Goal: Information Seeking & Learning: Check status

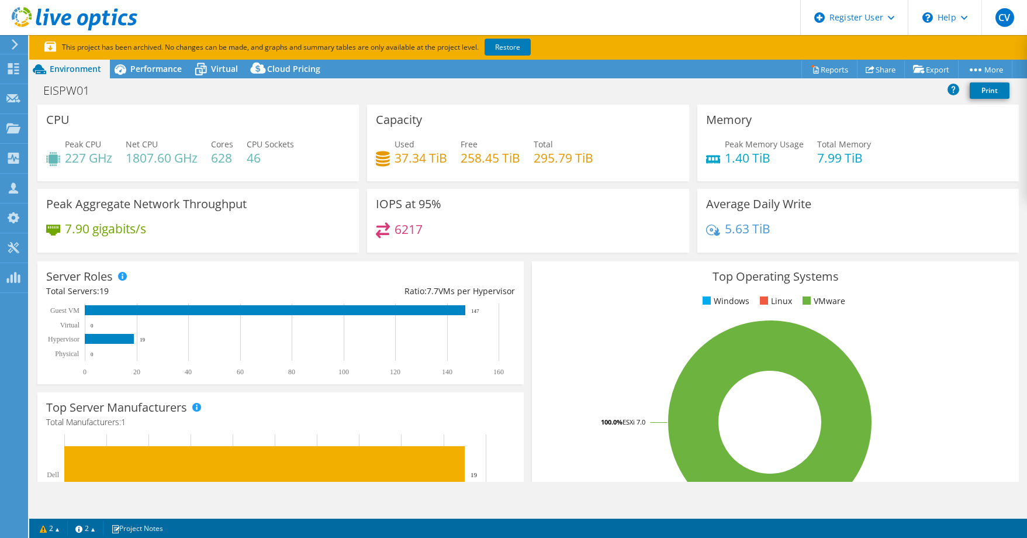
select select "USD"
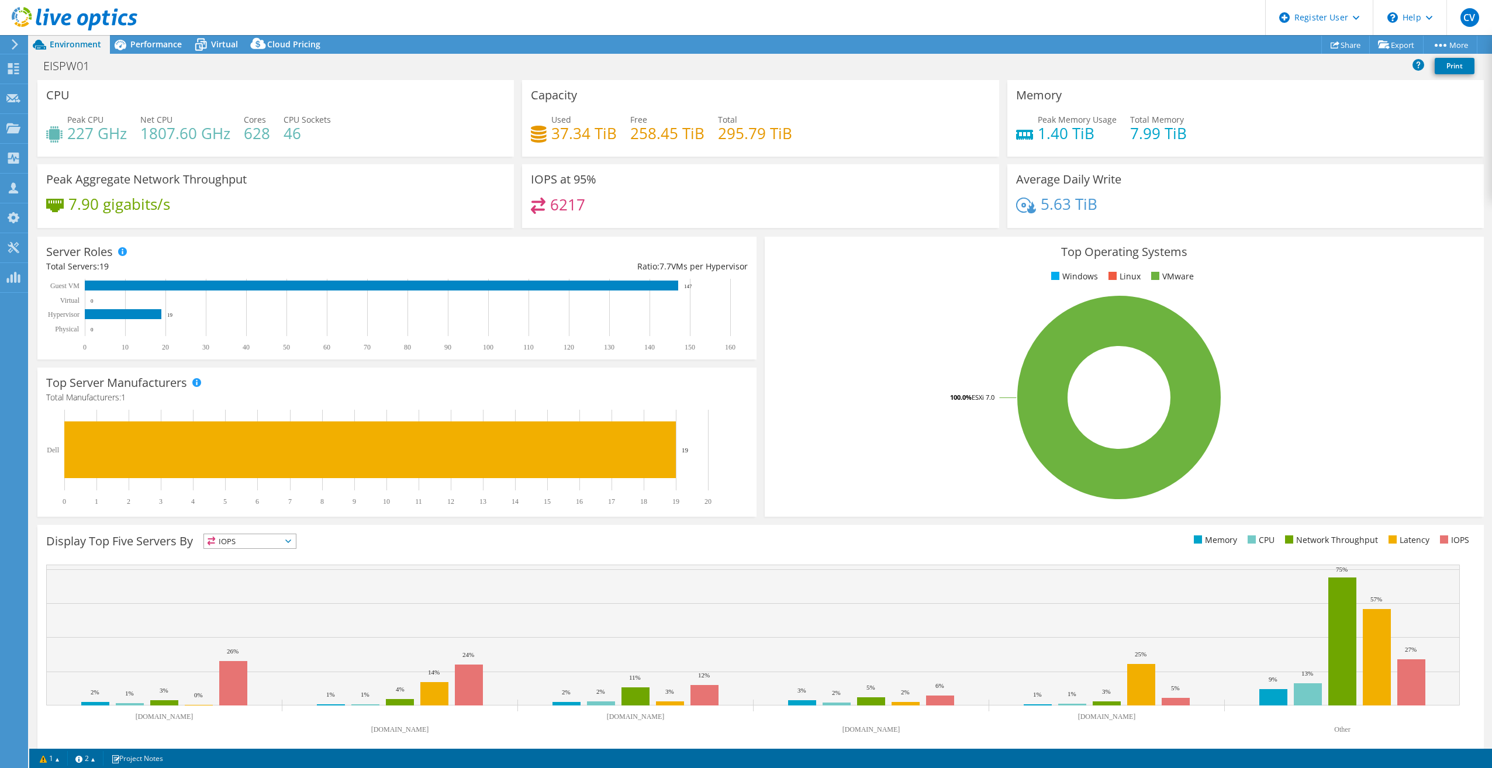
select select "USD"
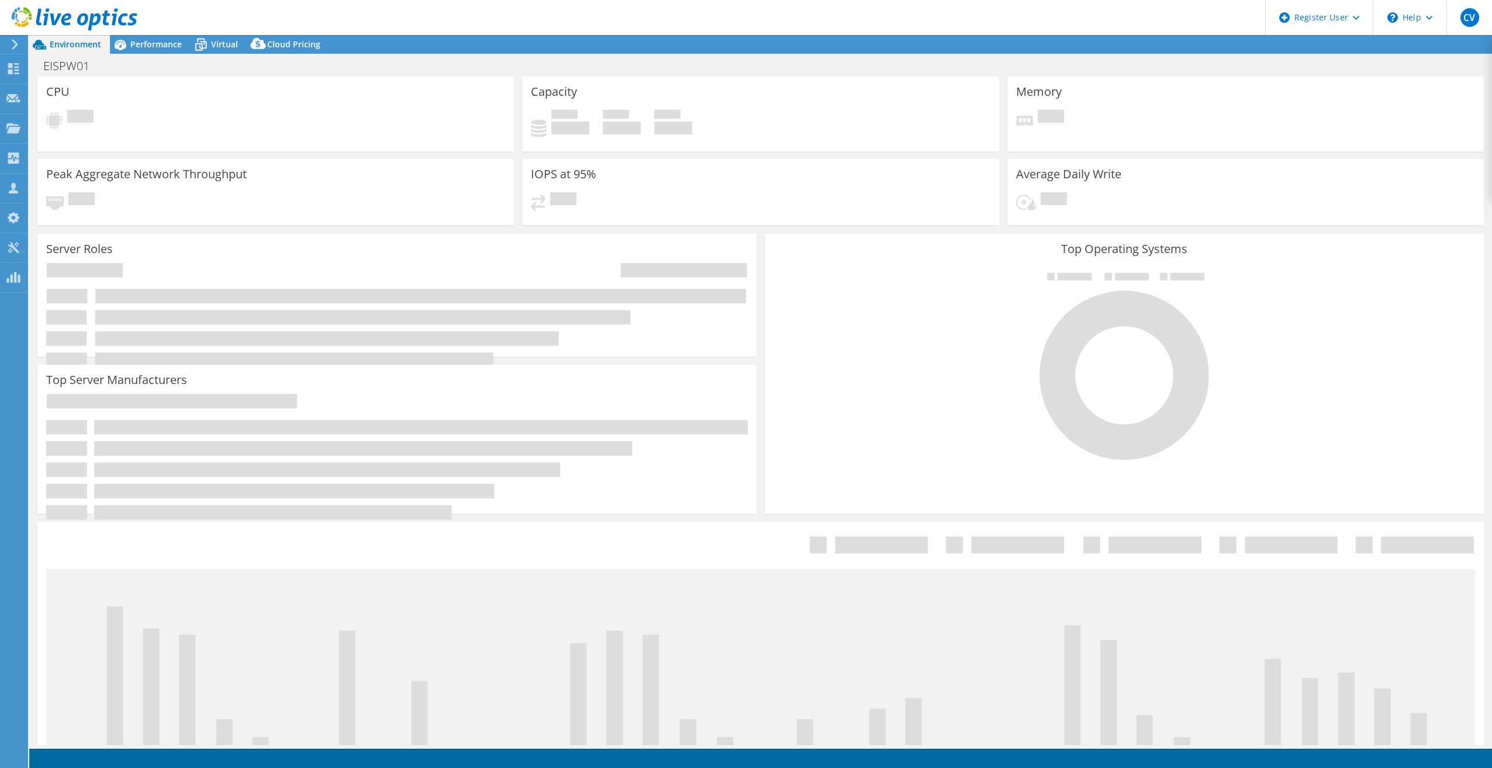
select select "USD"
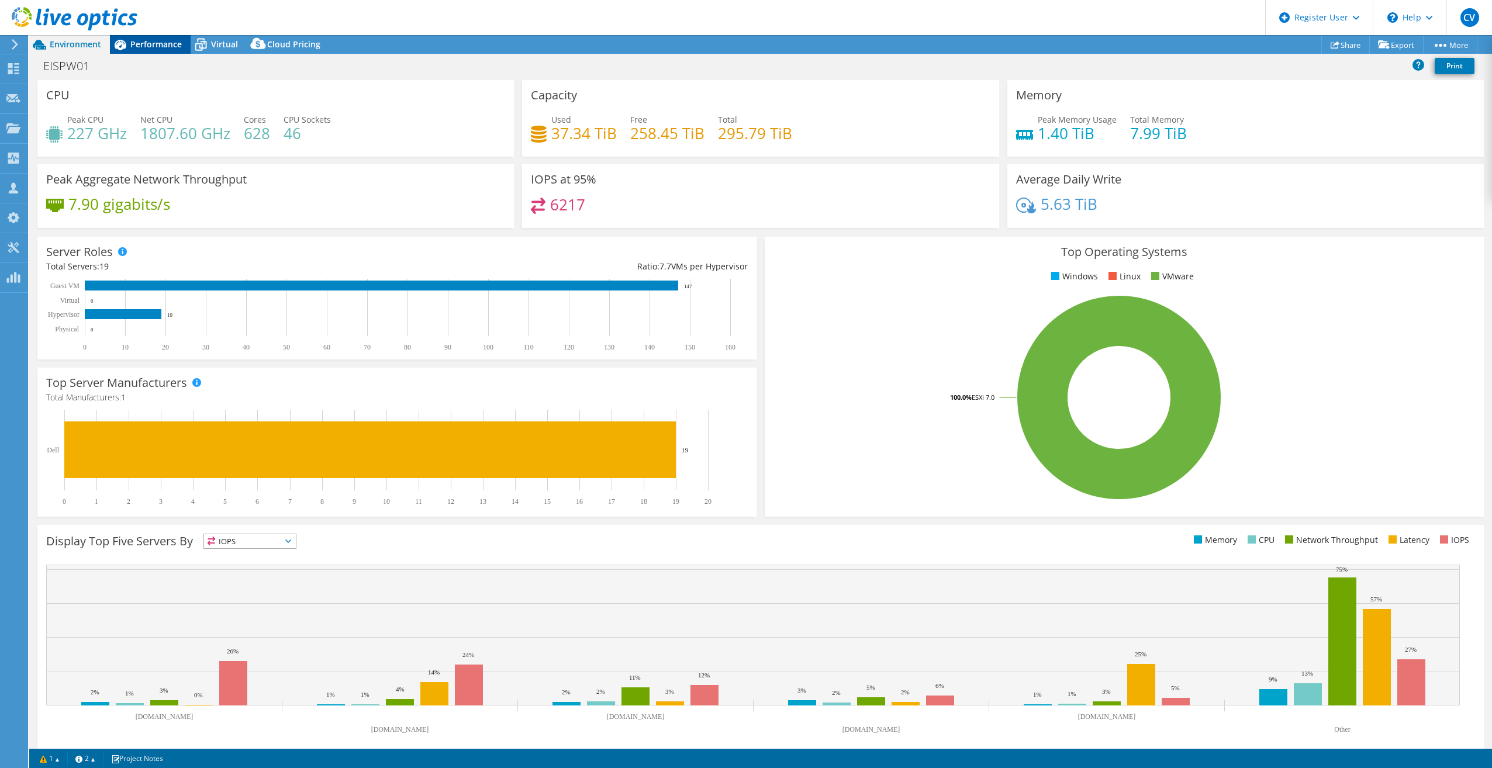
click at [174, 46] on span "Performance" at bounding box center [155, 44] width 51 height 11
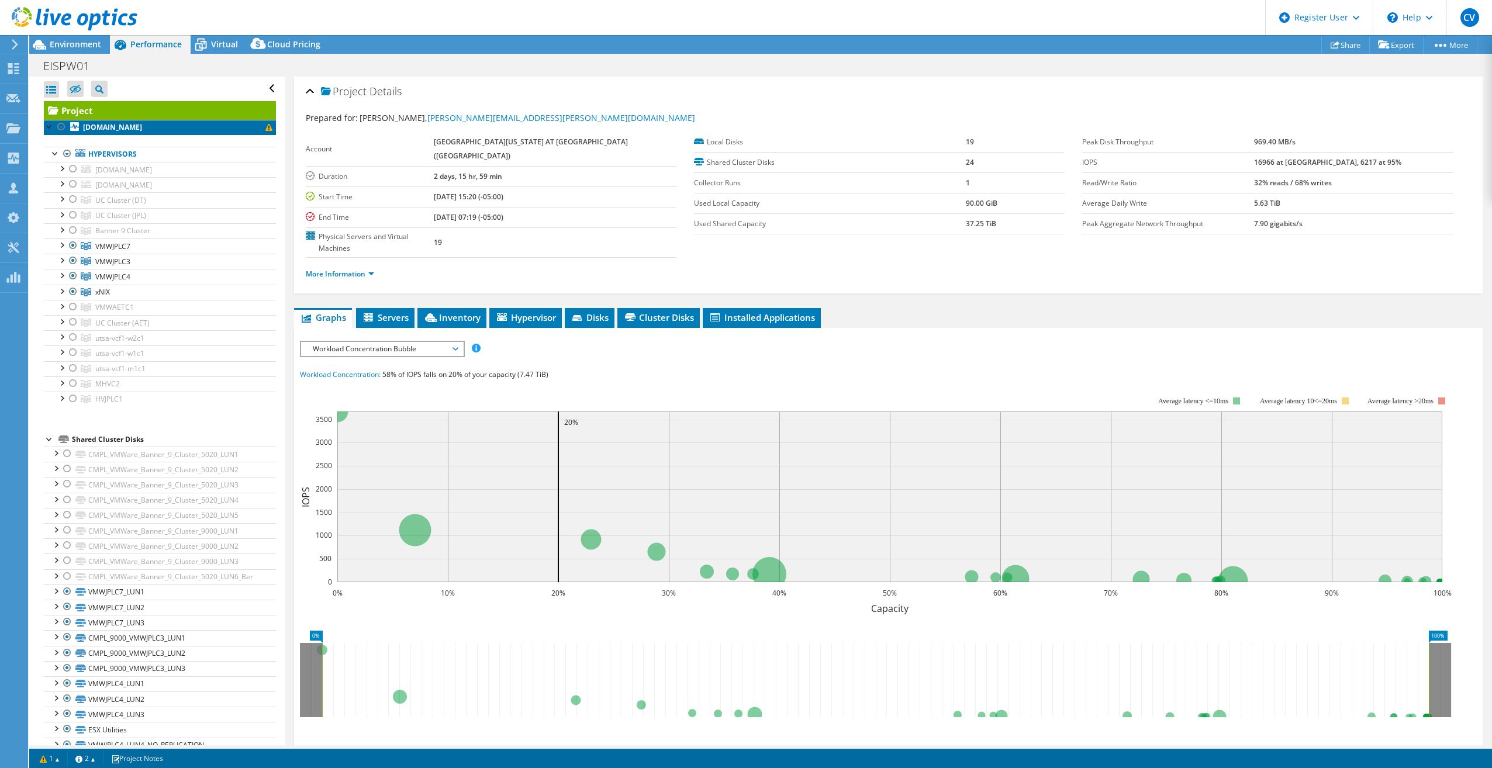
click at [178, 124] on link "waspcv18.it.utsa.edu" at bounding box center [160, 127] width 232 height 15
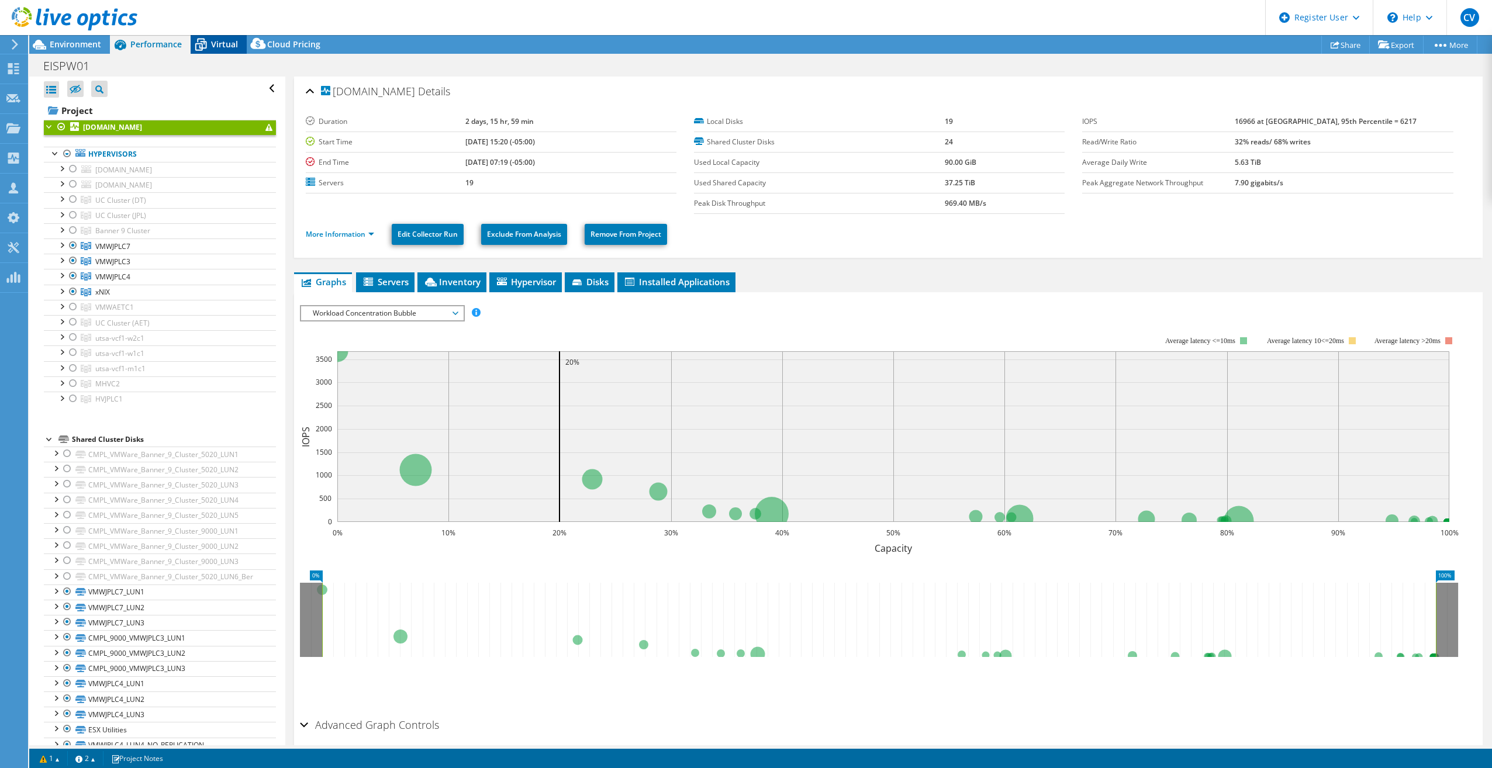
click at [207, 47] on icon at bounding box center [201, 44] width 20 height 20
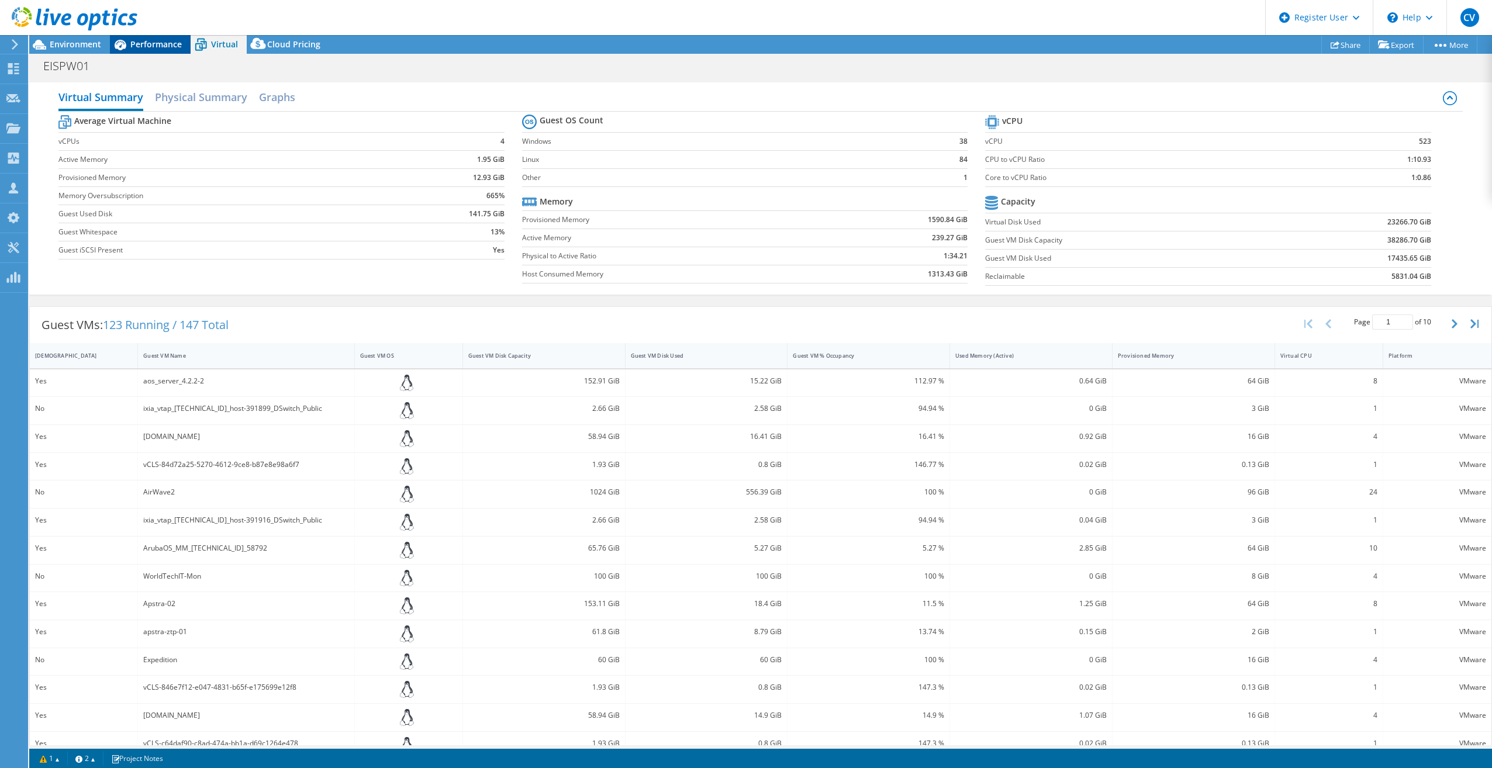
click at [165, 43] on span "Performance" at bounding box center [155, 44] width 51 height 11
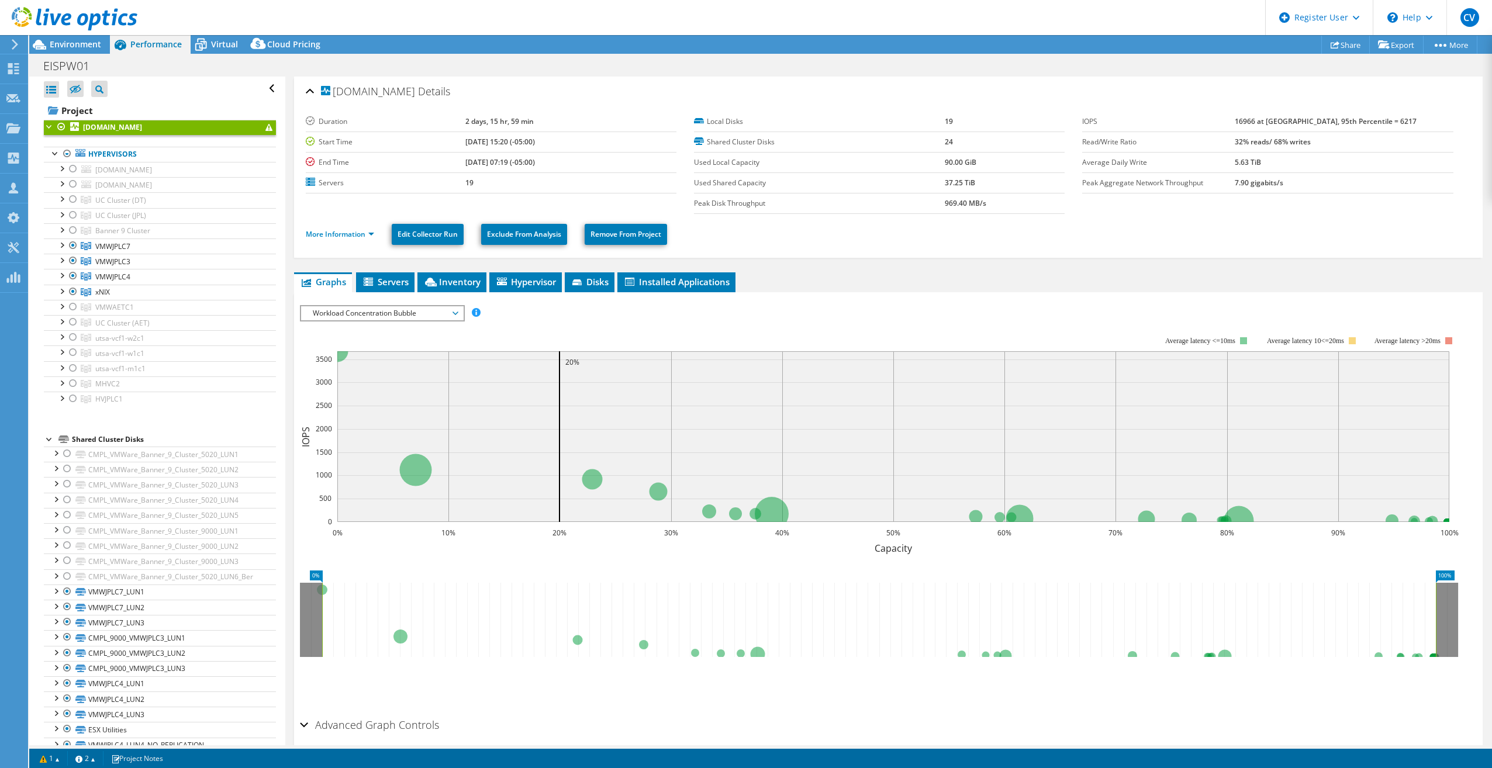
click at [239, 54] on div "EISPW01 Print" at bounding box center [760, 65] width 1463 height 23
click at [219, 43] on span "Virtual" at bounding box center [224, 44] width 27 height 11
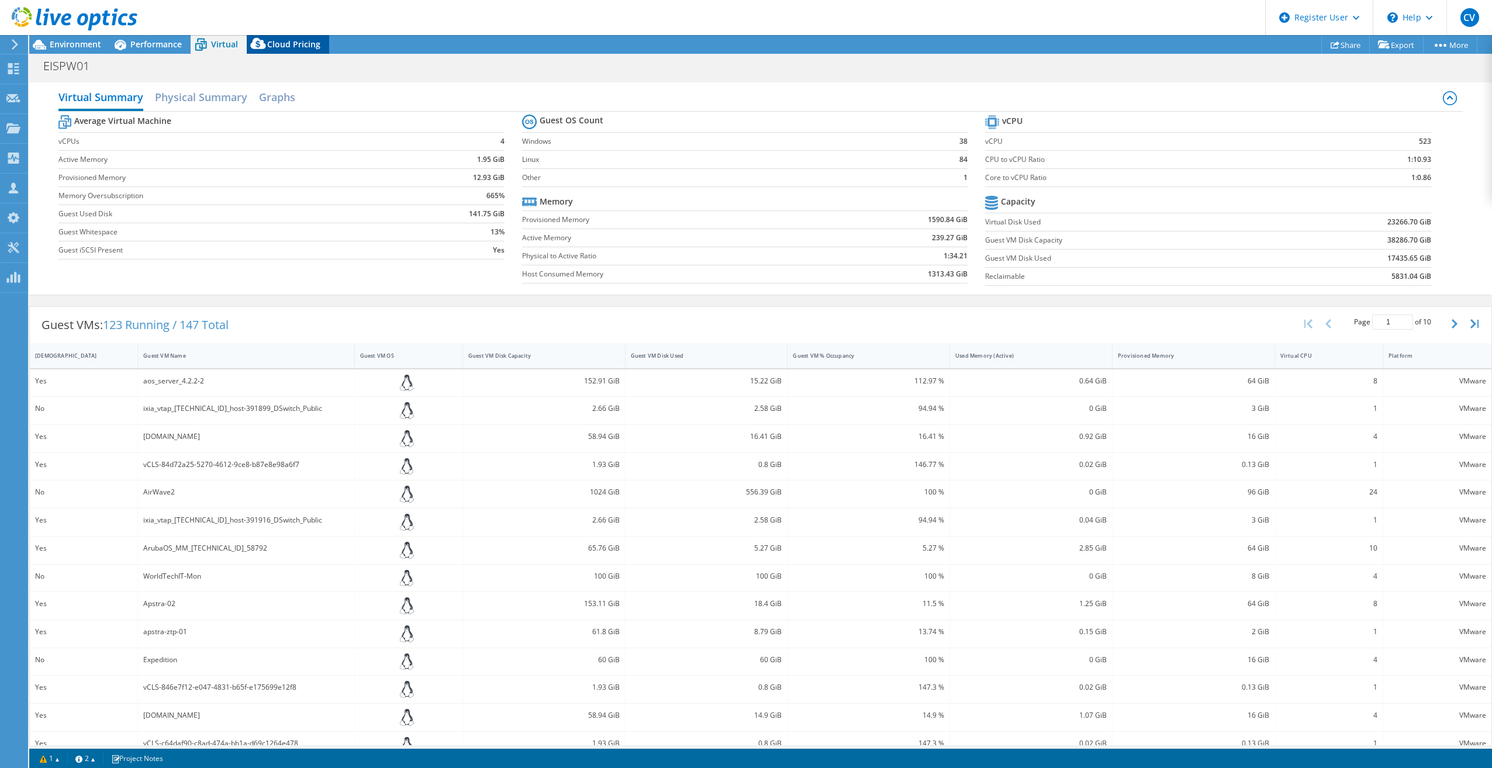
click at [291, 44] on span "Cloud Pricing" at bounding box center [293, 44] width 53 height 11
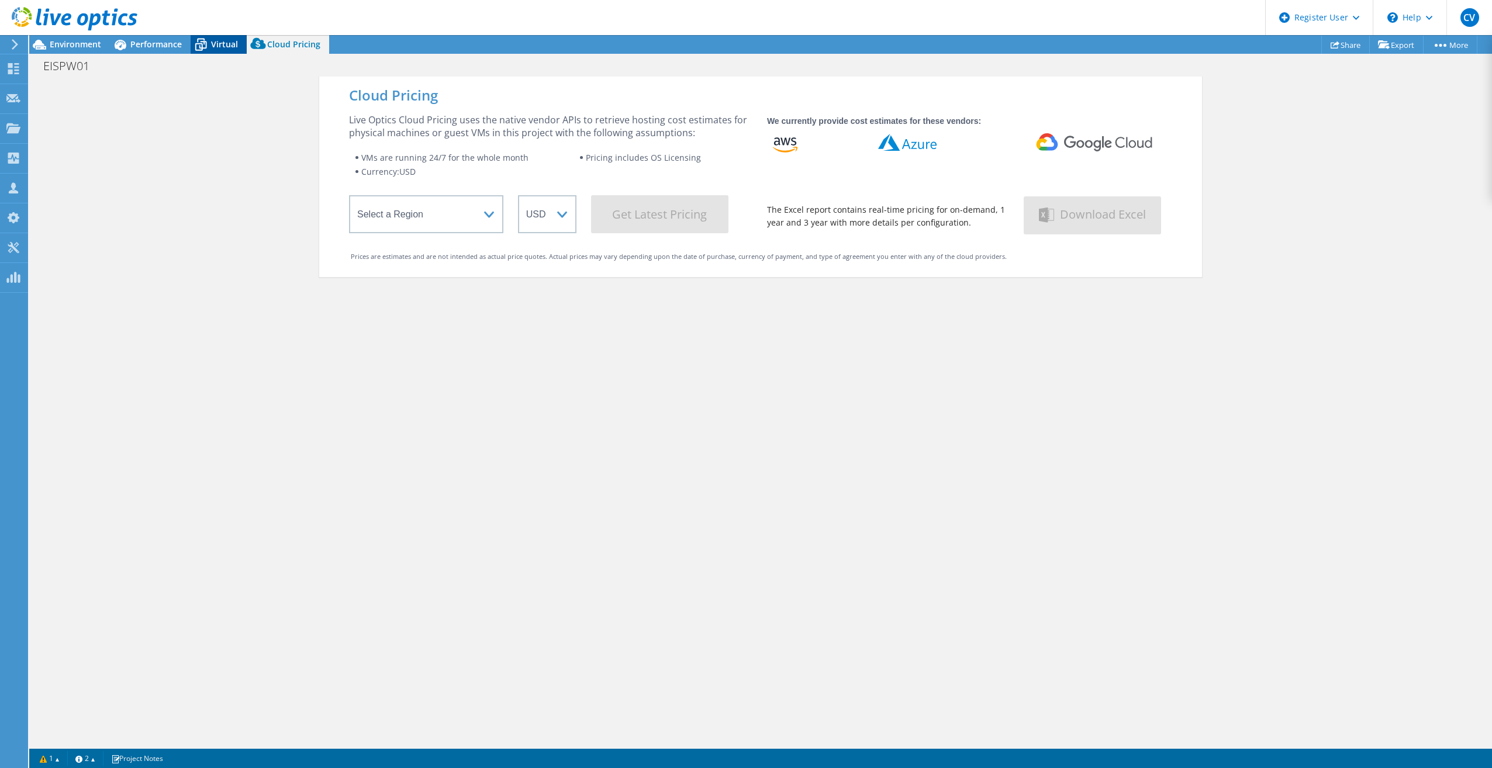
click at [212, 50] on div "Virtual" at bounding box center [219, 44] width 56 height 19
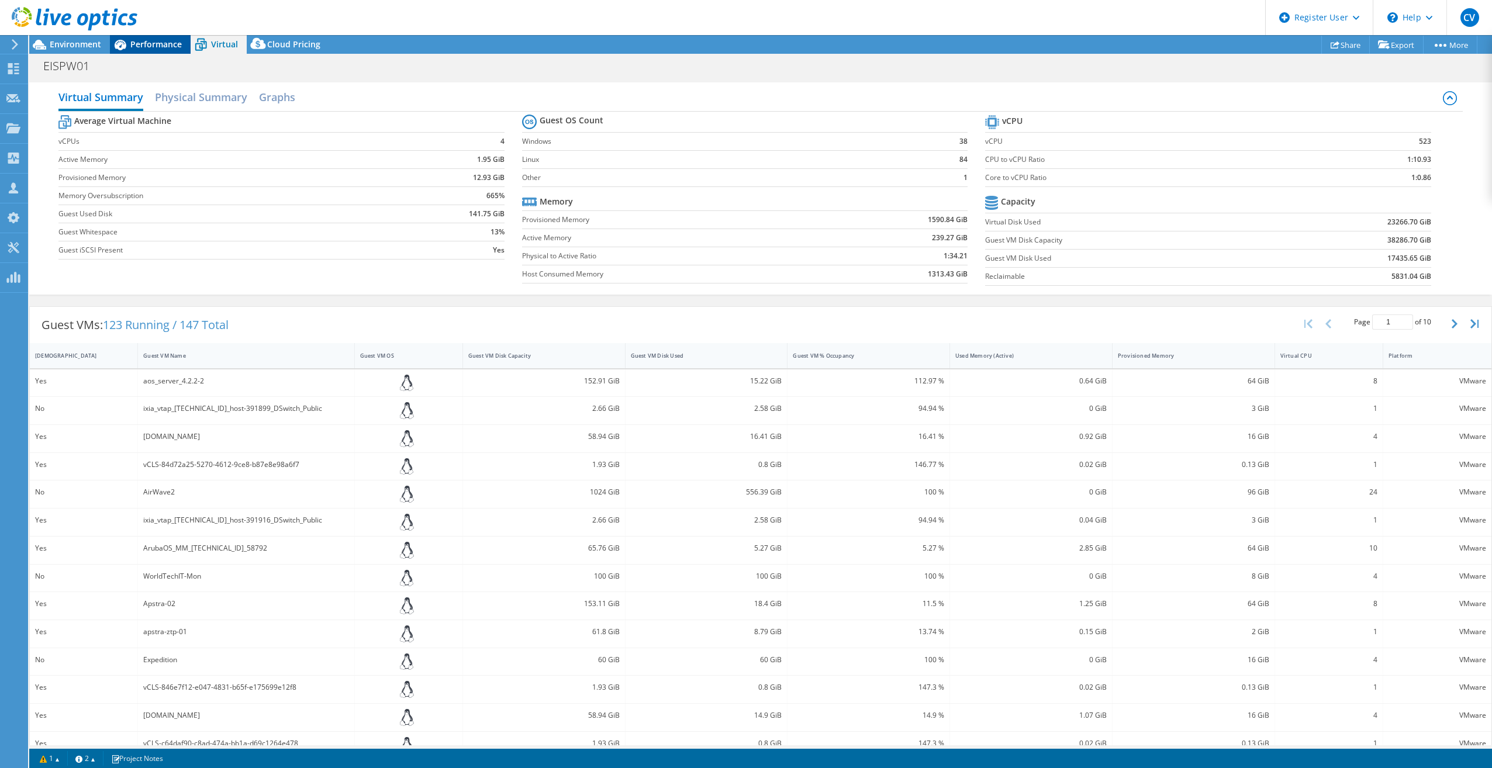
click at [158, 49] on span "Performance" at bounding box center [155, 44] width 51 height 11
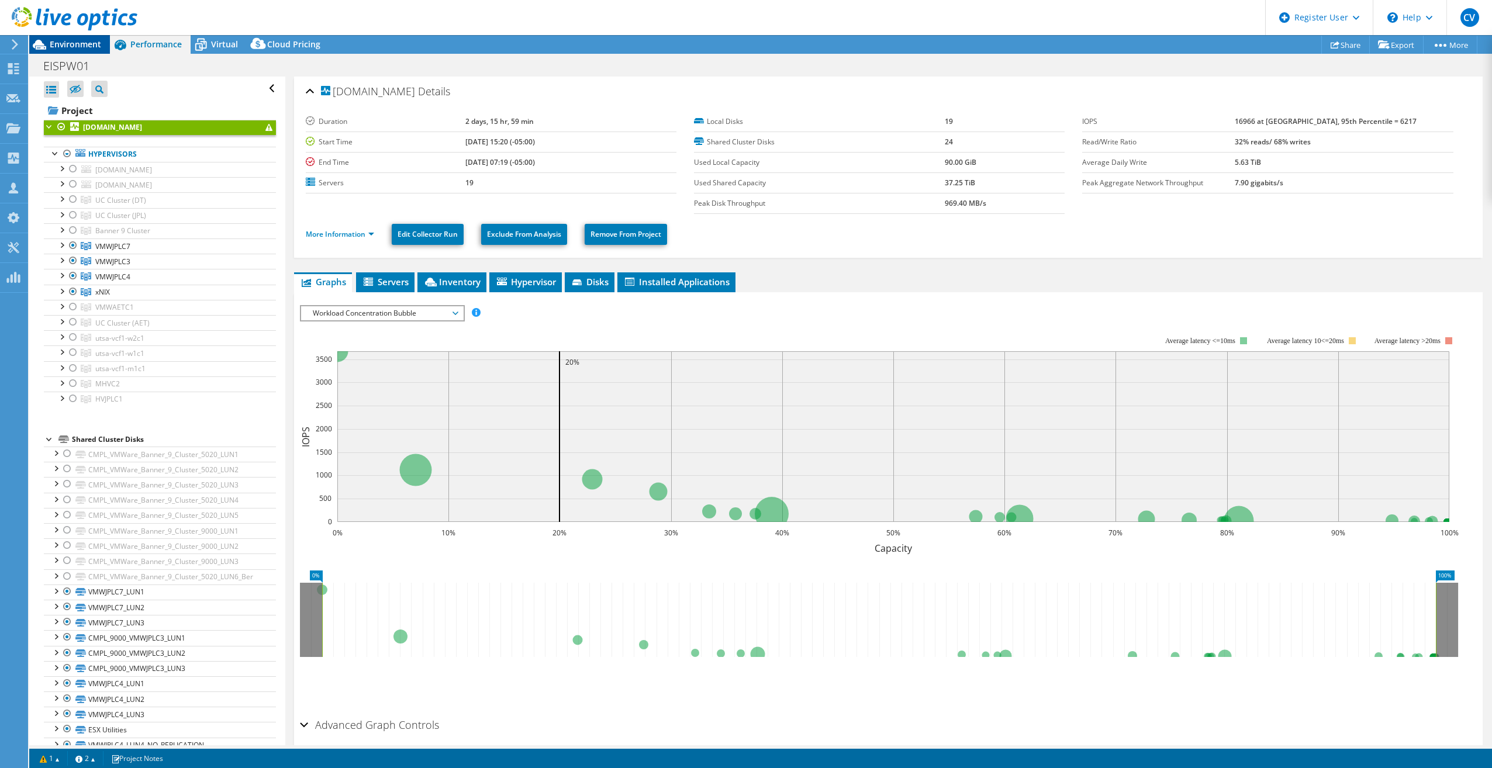
click at [77, 39] on span "Environment" at bounding box center [75, 44] width 51 height 11
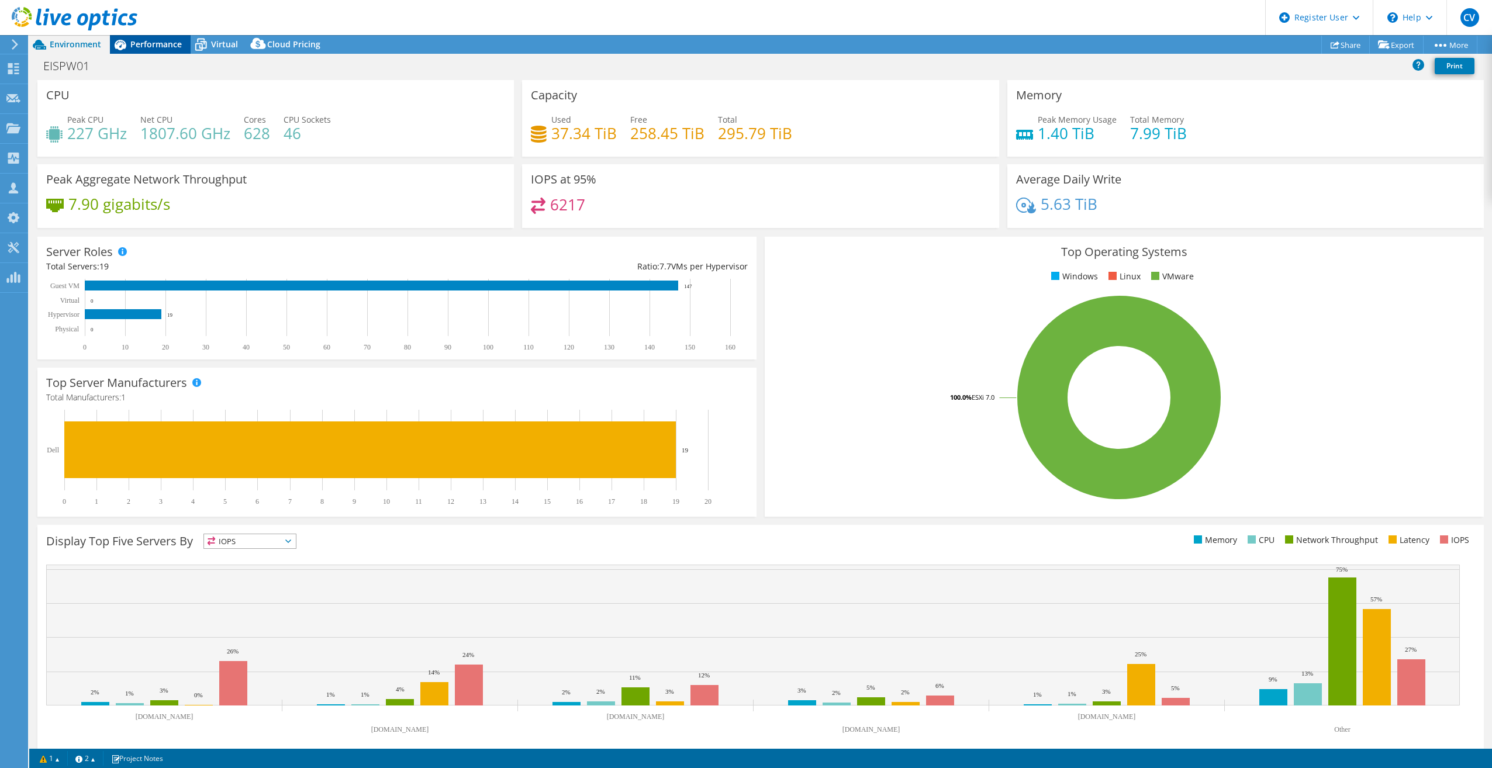
click at [134, 42] on span "Performance" at bounding box center [155, 44] width 51 height 11
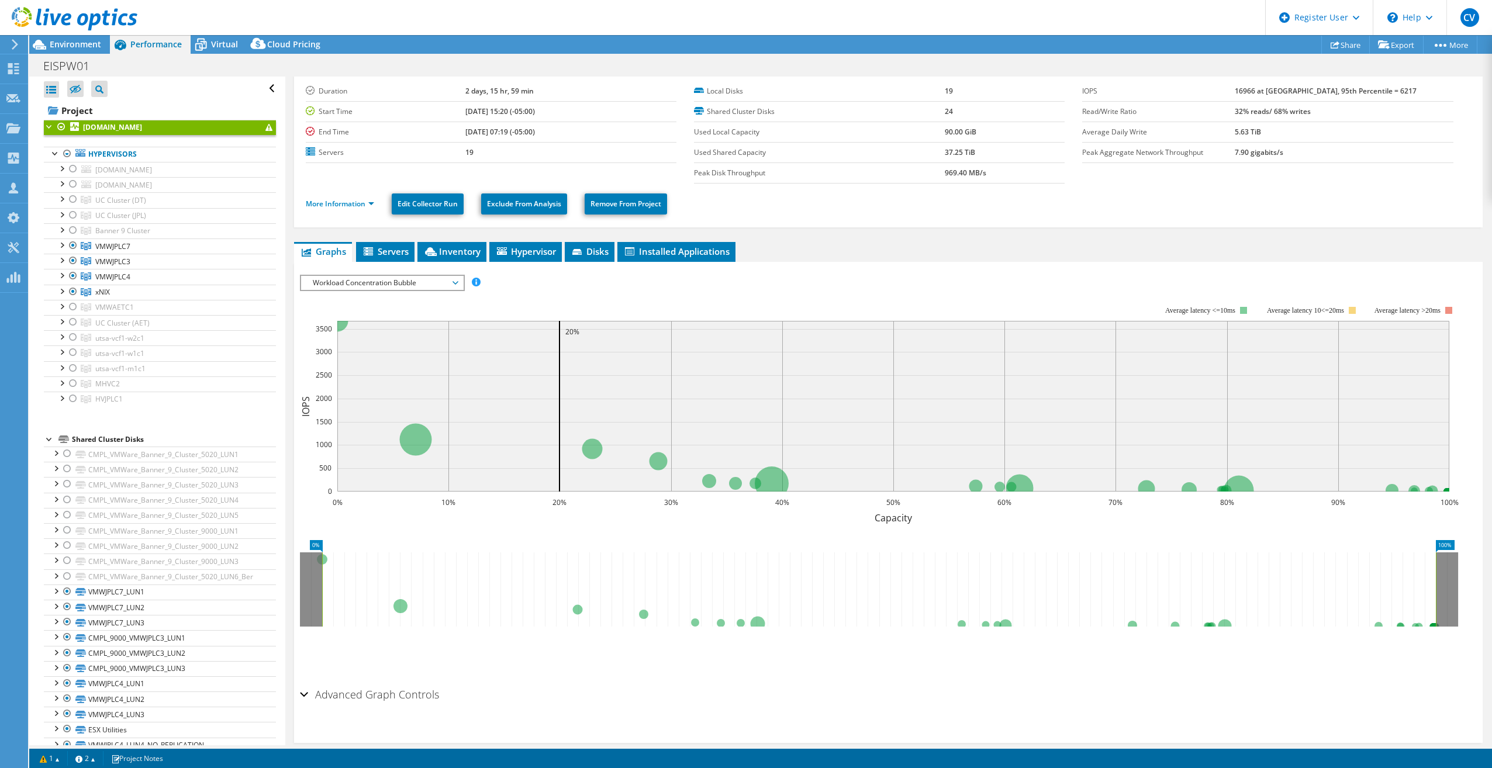
scroll to position [46, 0]
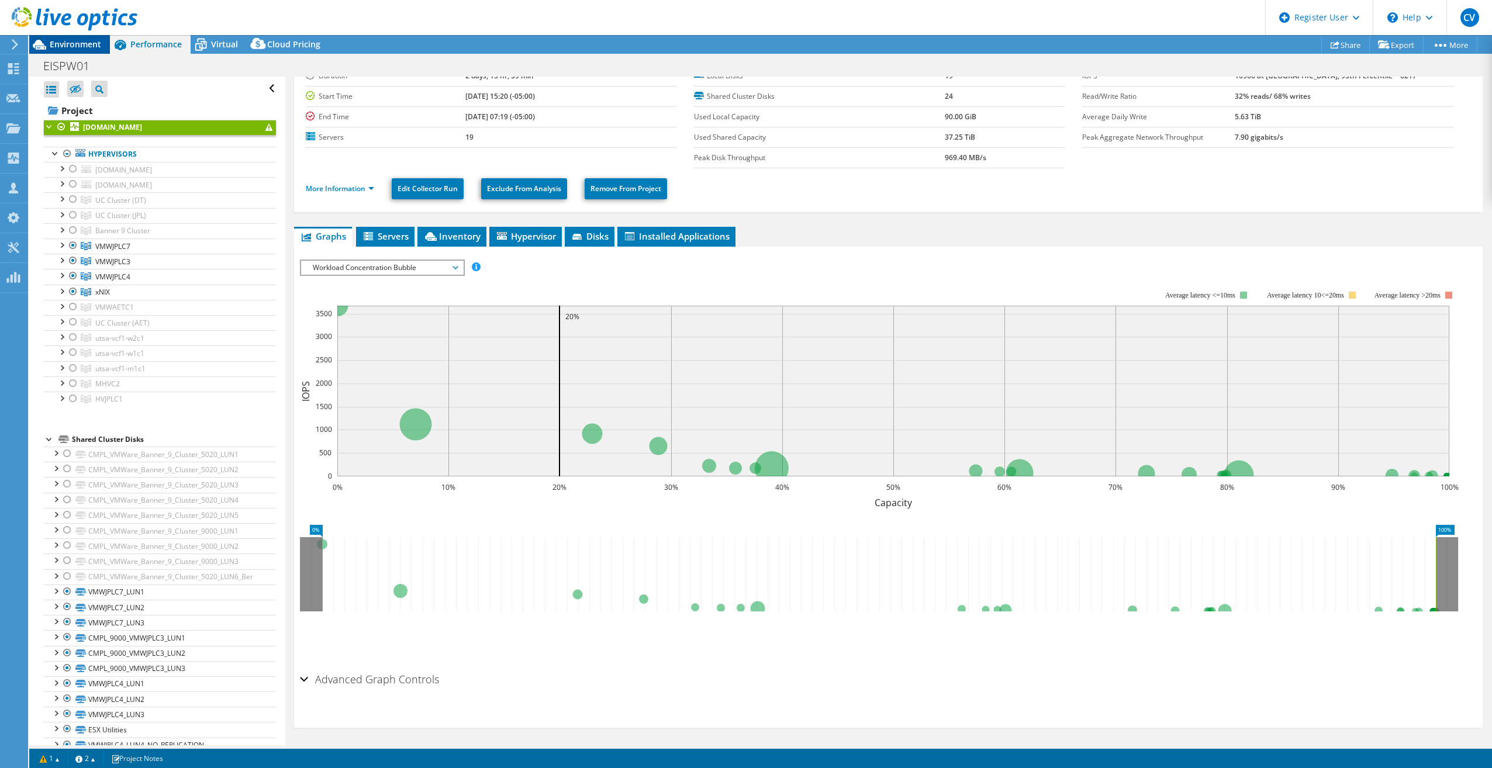
click at [81, 43] on span "Environment" at bounding box center [75, 44] width 51 height 11
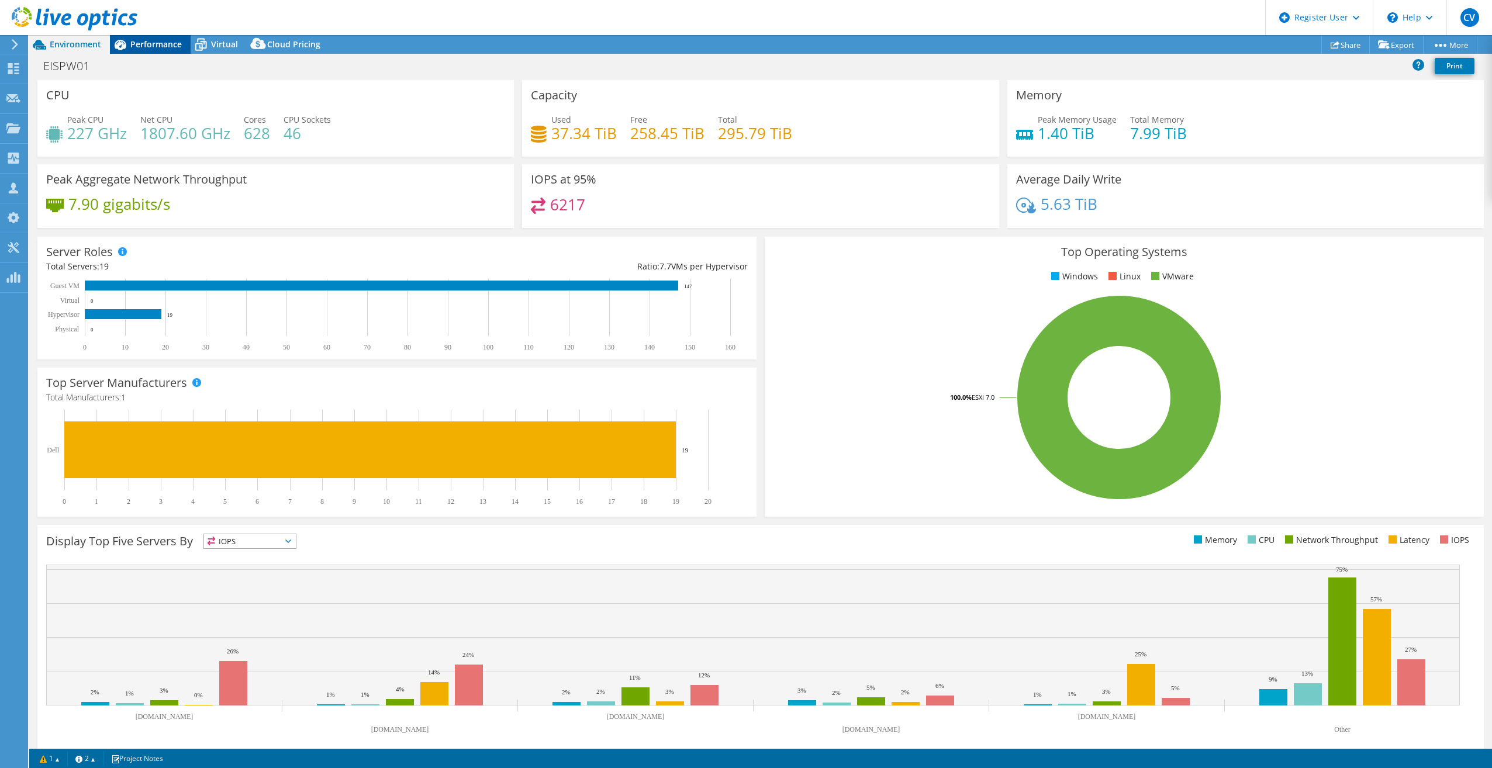
click at [144, 42] on span "Performance" at bounding box center [155, 44] width 51 height 11
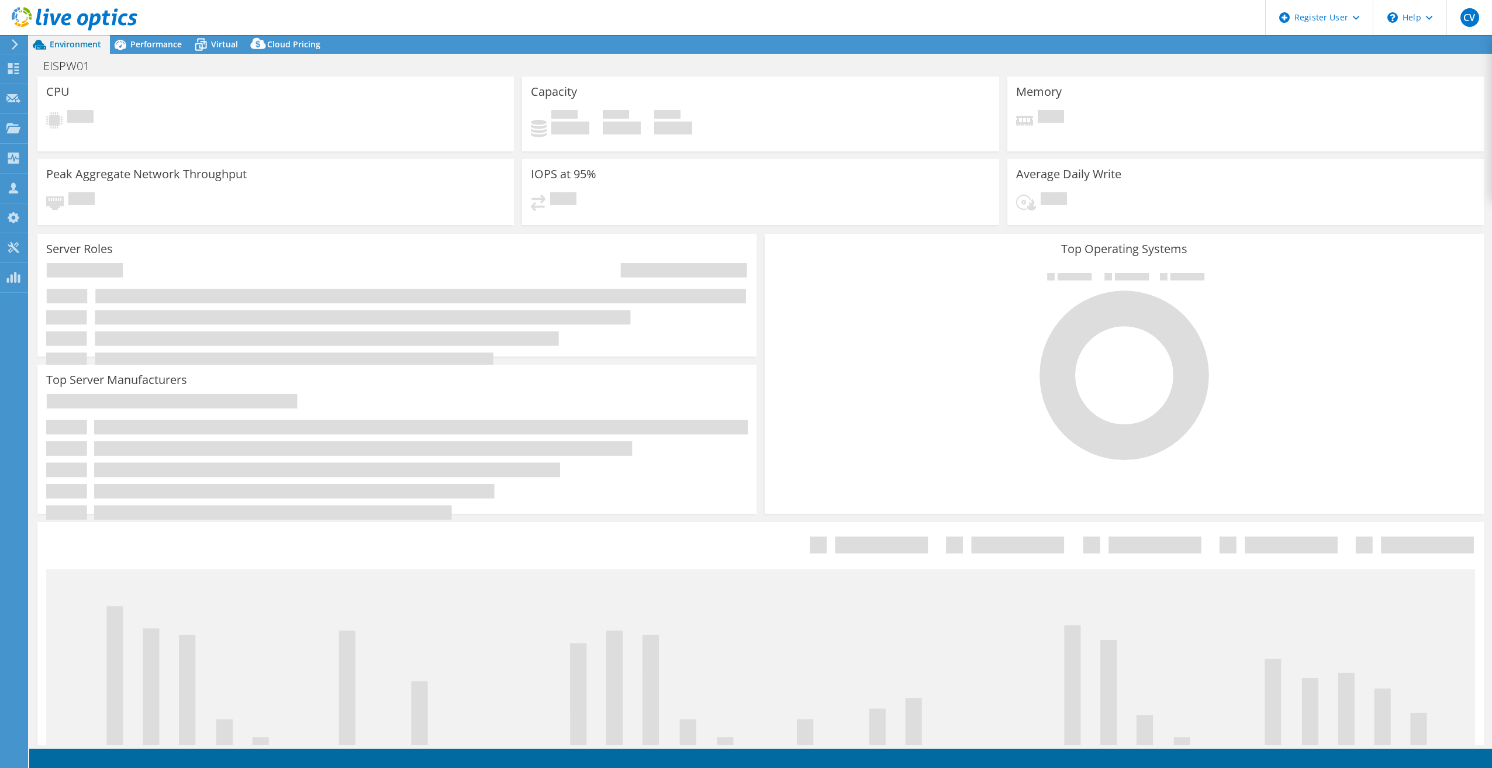
select select "USD"
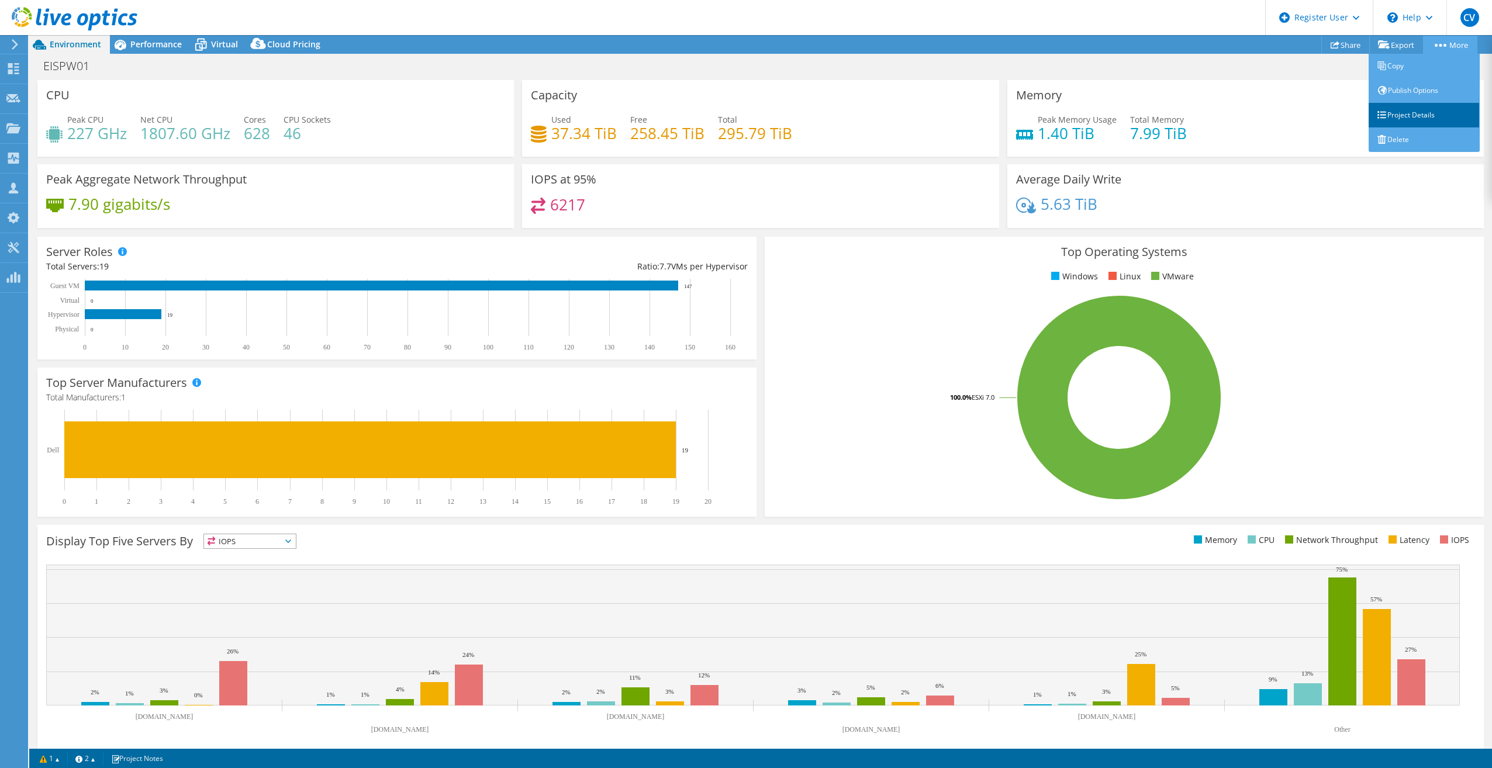
click at [1437, 110] on link "Project Details" at bounding box center [1424, 115] width 111 height 25
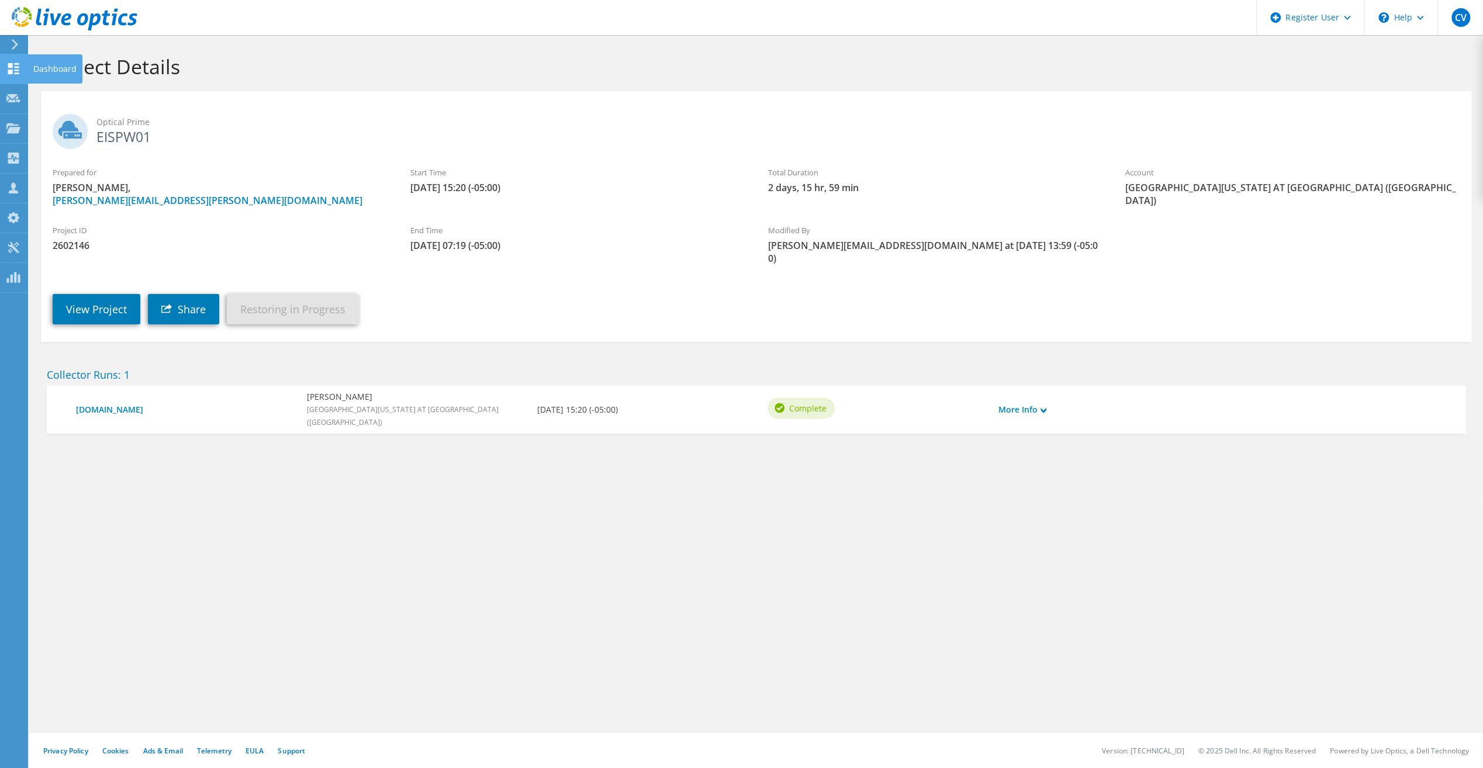
click at [16, 63] on use at bounding box center [13, 68] width 11 height 11
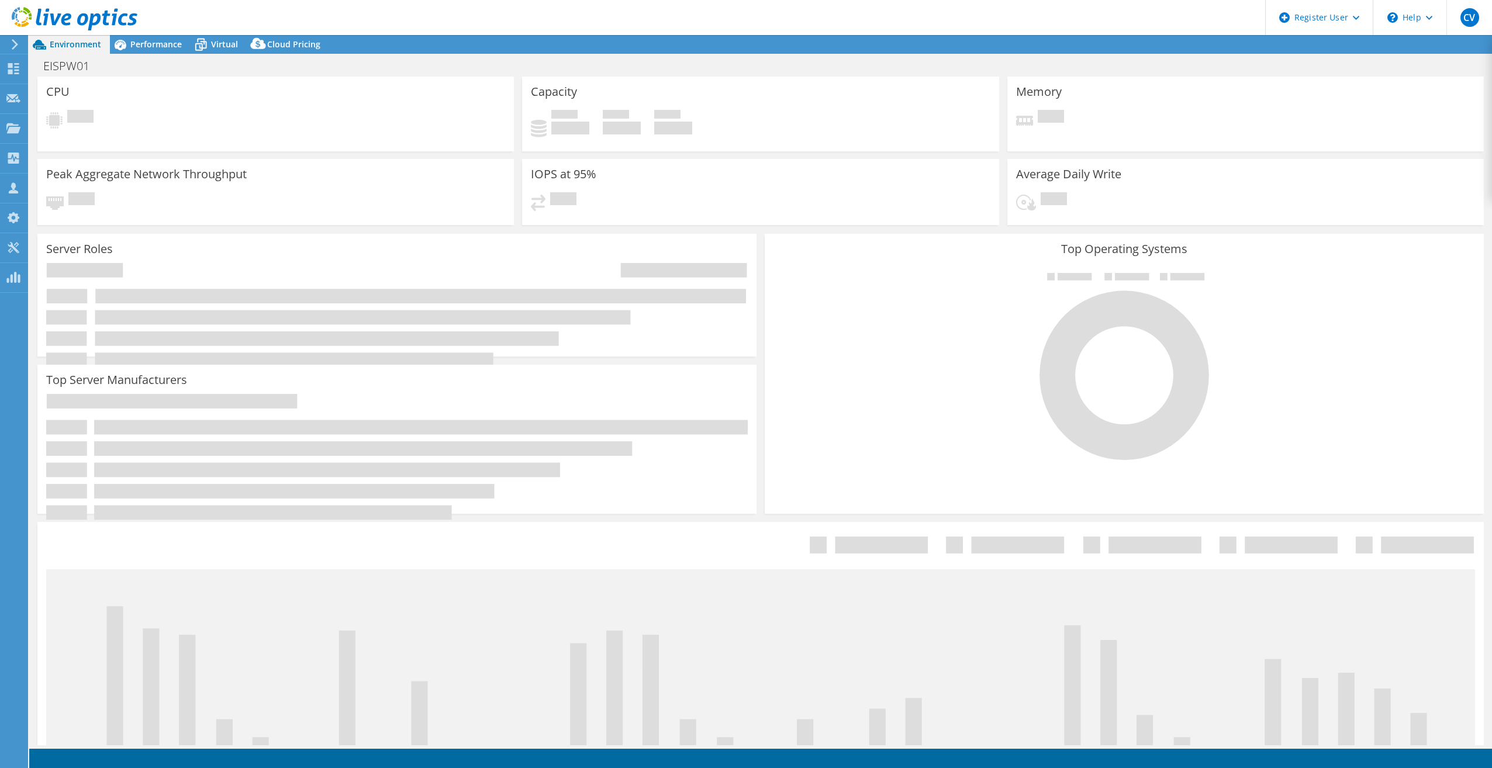
select select "USD"
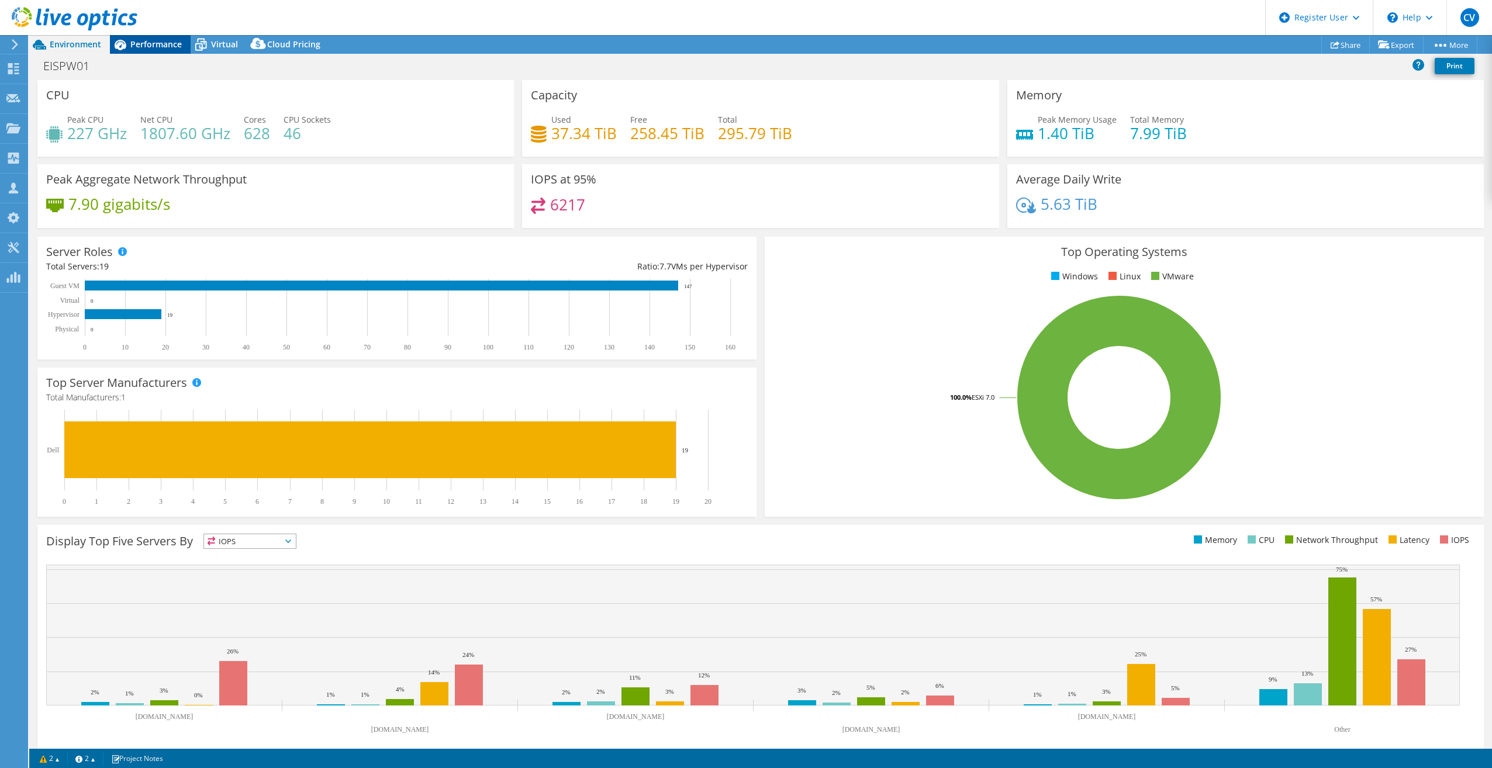
click at [146, 41] on span "Performance" at bounding box center [155, 44] width 51 height 11
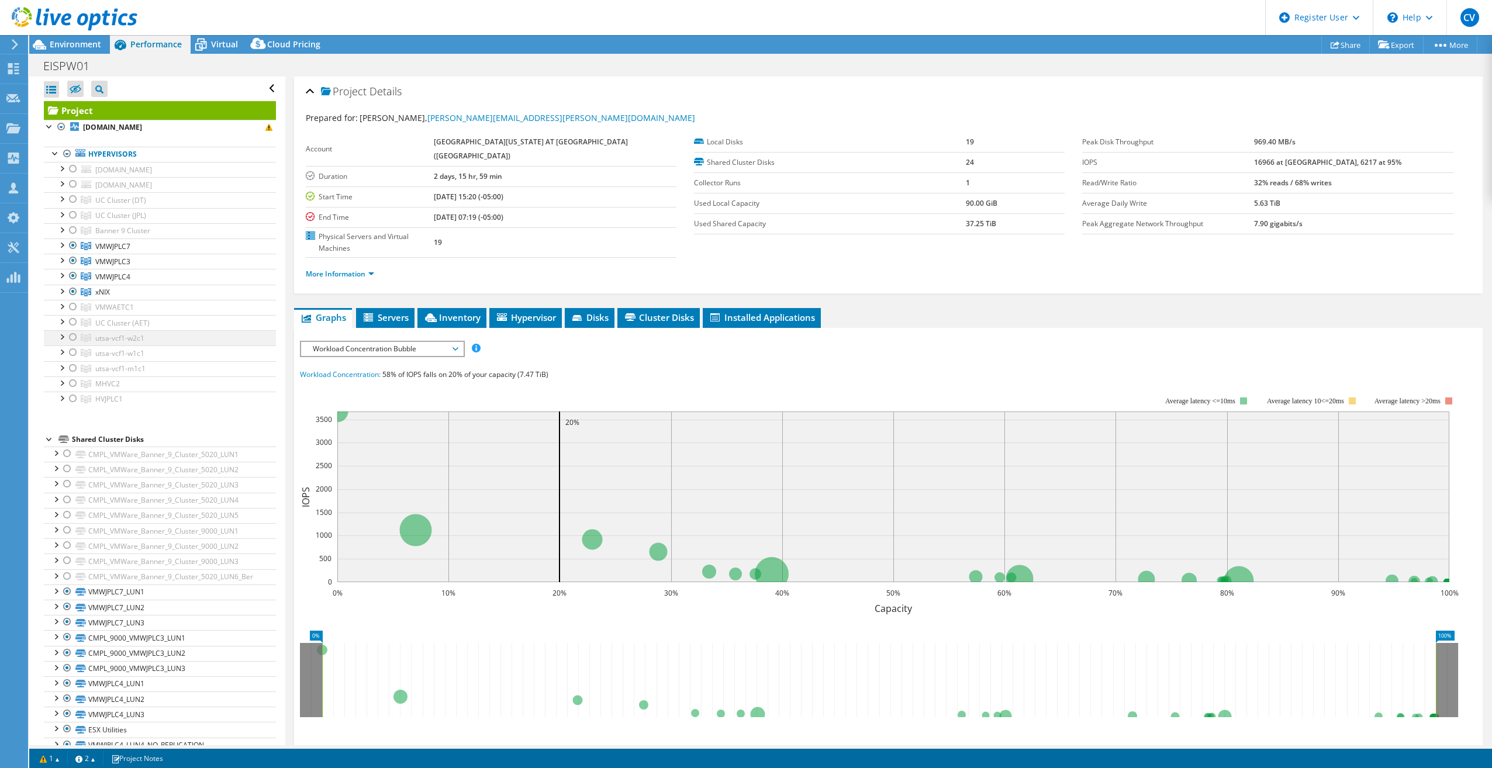
click at [75, 334] on div at bounding box center [73, 337] width 12 height 14
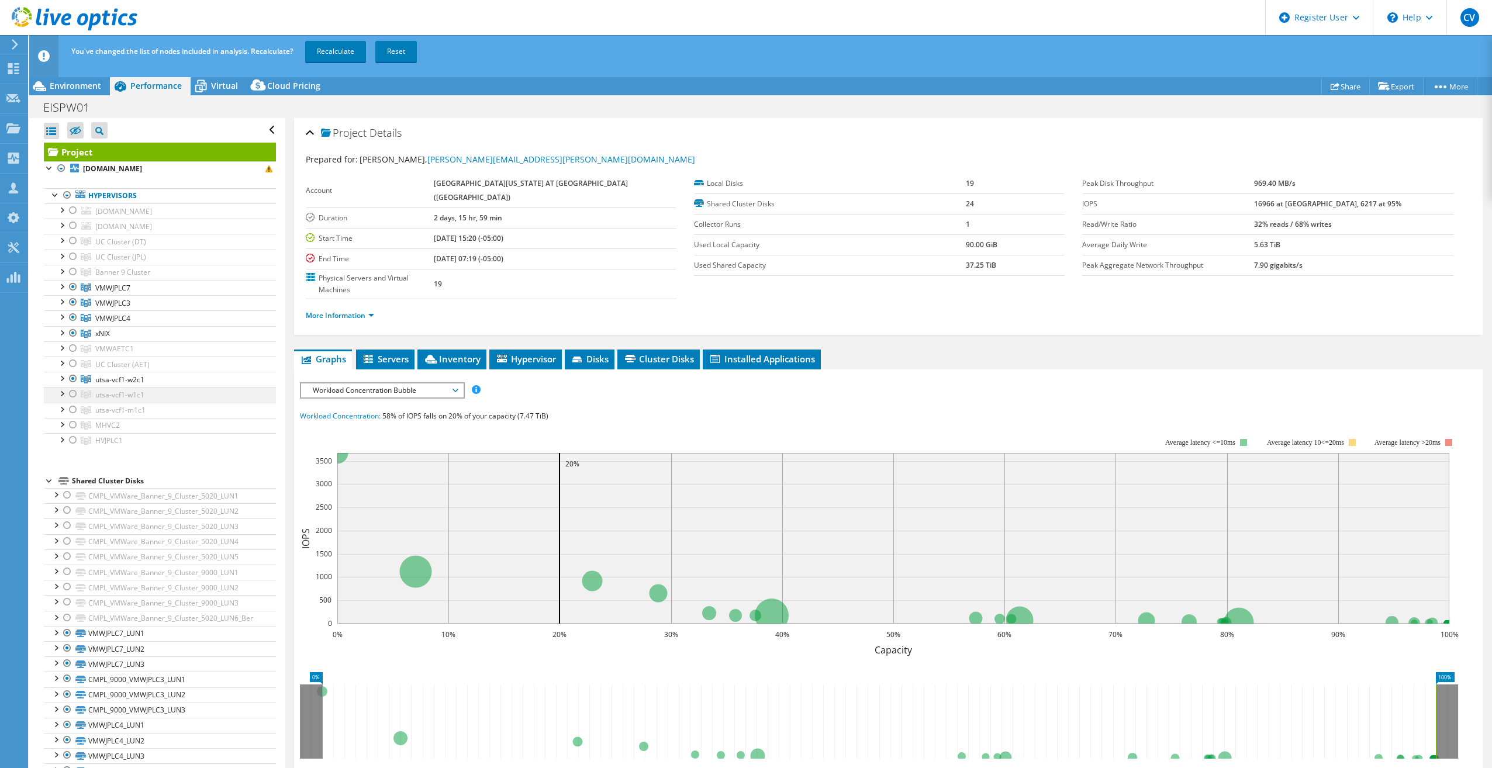
click at [76, 388] on div at bounding box center [73, 394] width 12 height 14
click at [73, 403] on div at bounding box center [73, 410] width 12 height 14
drag, startPoint x: 340, startPoint y: 56, endPoint x: 329, endPoint y: 65, distance: 14.2
click at [340, 56] on link "Recalculate" at bounding box center [335, 51] width 61 height 21
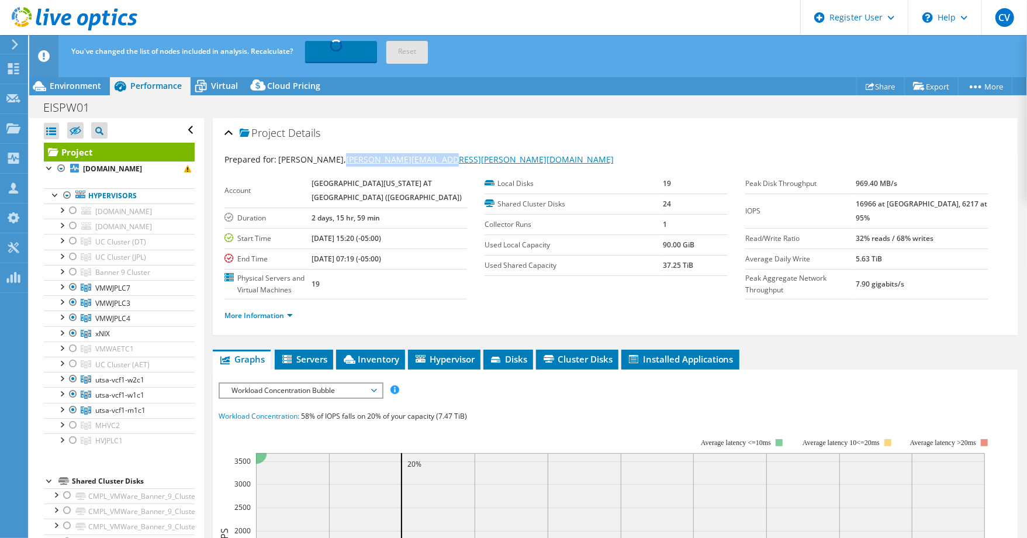
drag, startPoint x: 420, startPoint y: 164, endPoint x: 333, endPoint y: 163, distance: 87.7
click at [333, 163] on div "Prepared for: Steve Stewart, steven.stewart@utsa.edu" at bounding box center [616, 159] width 782 height 13
drag, startPoint x: 333, startPoint y: 161, endPoint x: 340, endPoint y: 156, distance: 8.3
copy link "[PERSON_NAME][EMAIL_ADDRESS][PERSON_NAME][DOMAIN_NAME]"
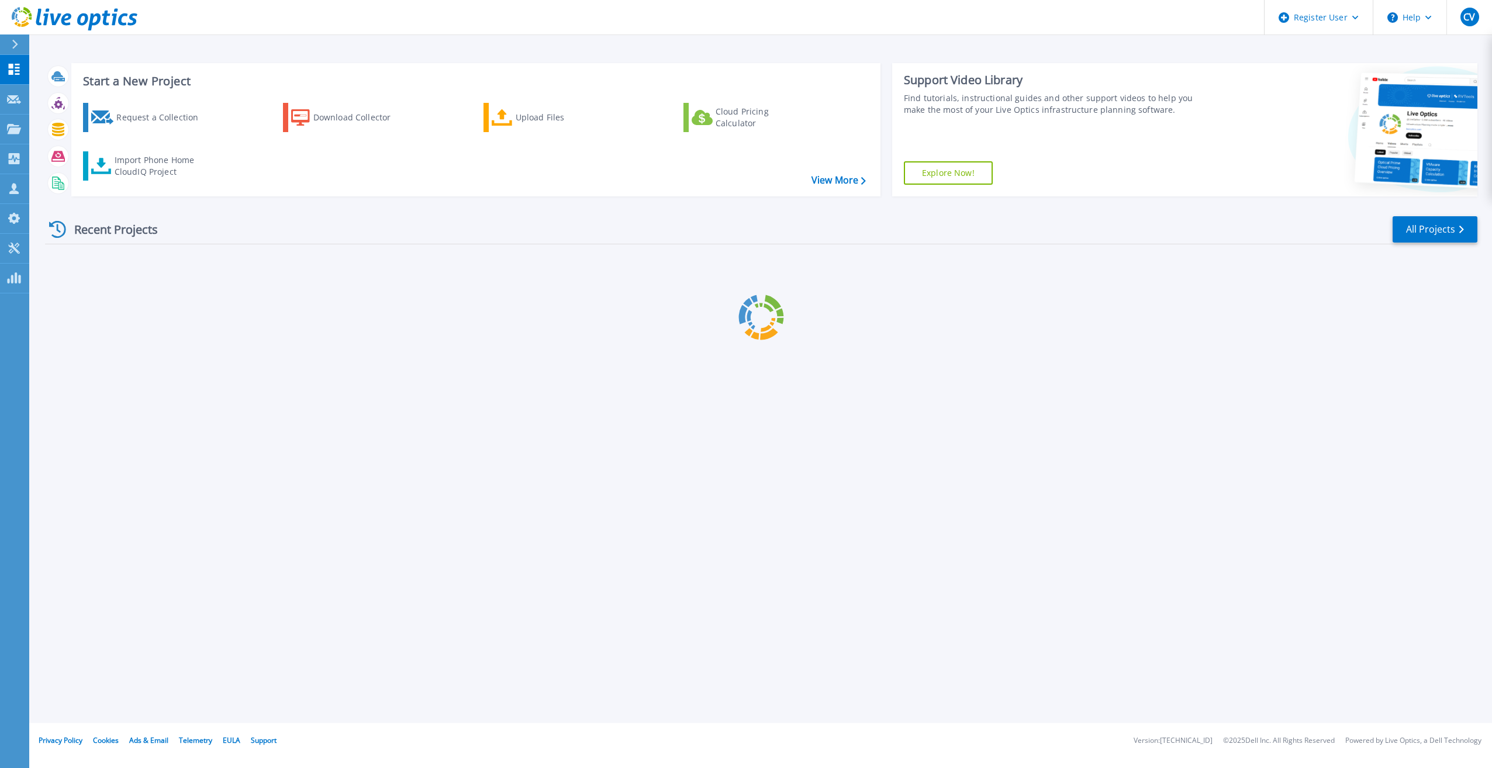
click at [11, 129] on icon at bounding box center [14, 129] width 14 height 10
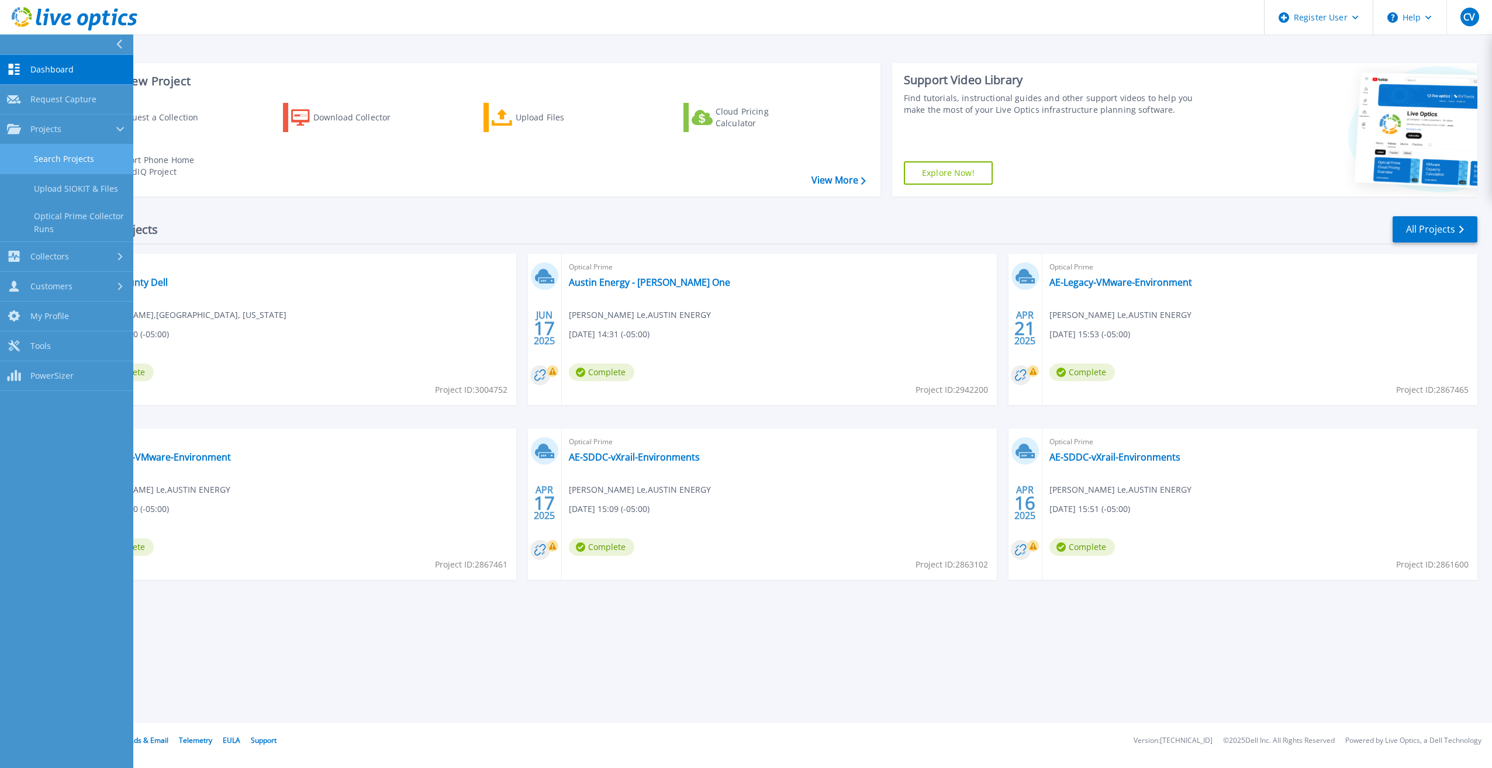
click at [60, 159] on link "Search Projects" at bounding box center [66, 159] width 133 height 30
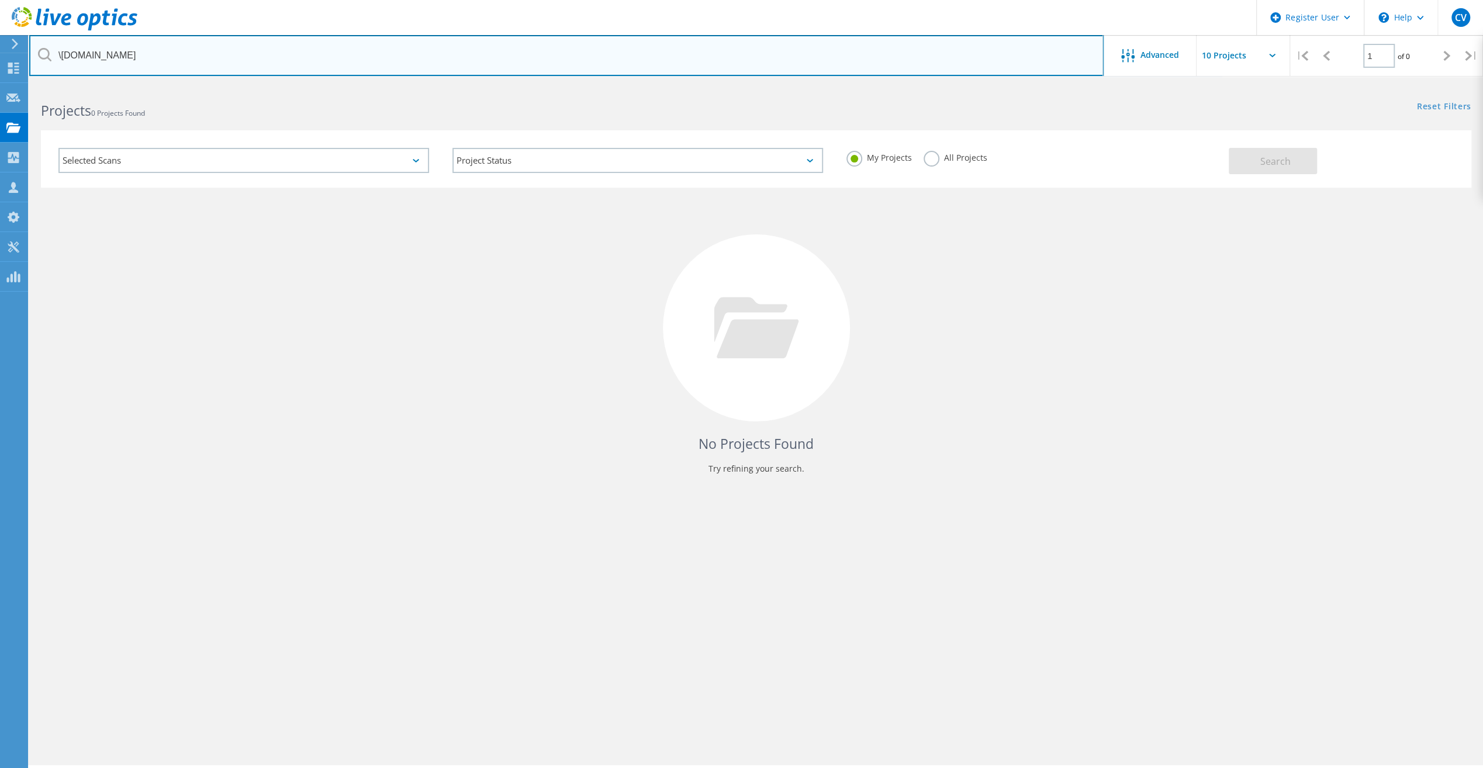
click at [232, 54] on input "\austintexas.gov" at bounding box center [566, 55] width 1075 height 41
paste input "[PERSON_NAME][EMAIL_ADDRESS][PERSON_NAME][DOMAIN_NAME]"
type input "[PERSON_NAME][EMAIL_ADDRESS][PERSON_NAME][DOMAIN_NAME]"
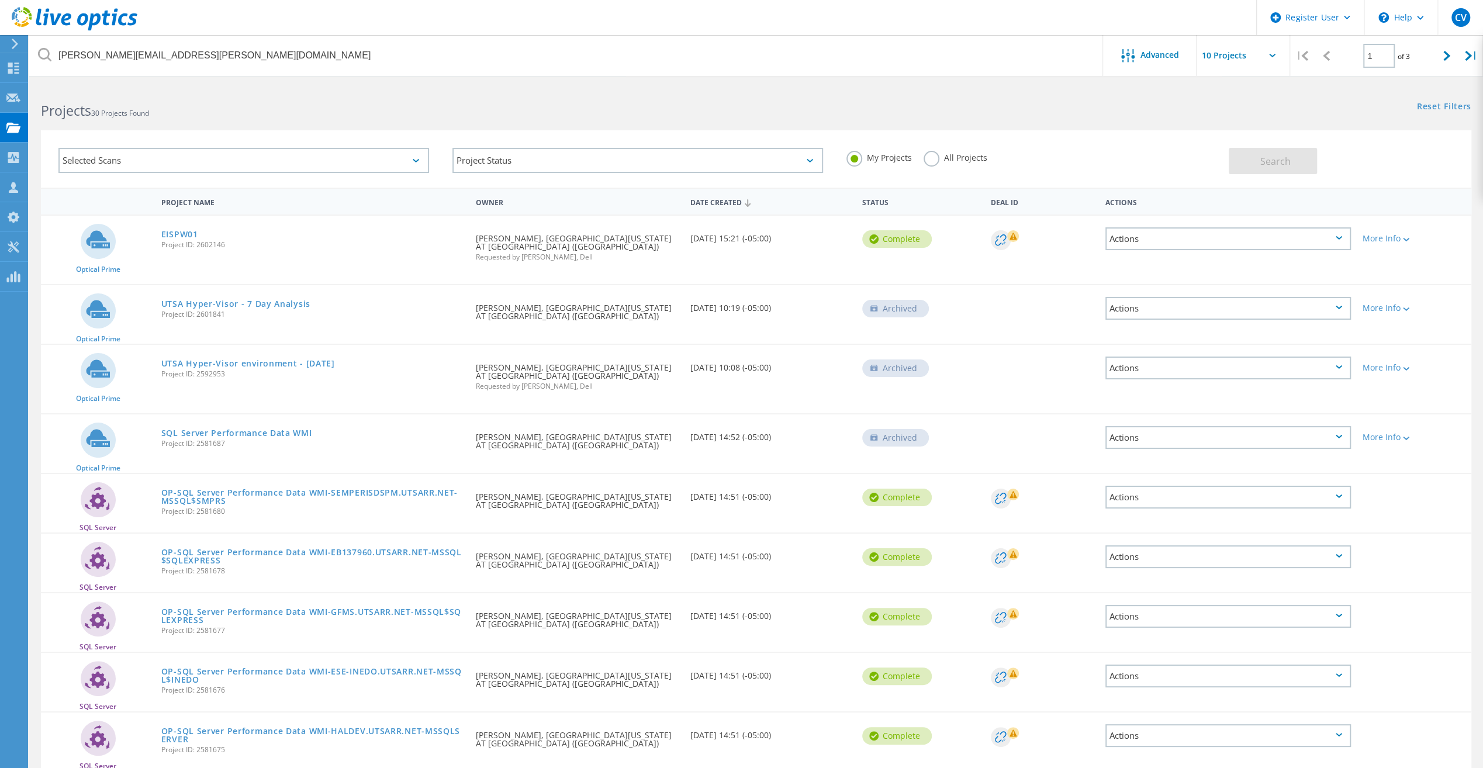
click at [931, 156] on label "All Projects" at bounding box center [956, 156] width 64 height 11
click at [0, 0] on input "All Projects" at bounding box center [0, 0] width 0 height 0
click at [174, 239] on link "EISPW01" at bounding box center [179, 234] width 37 height 8
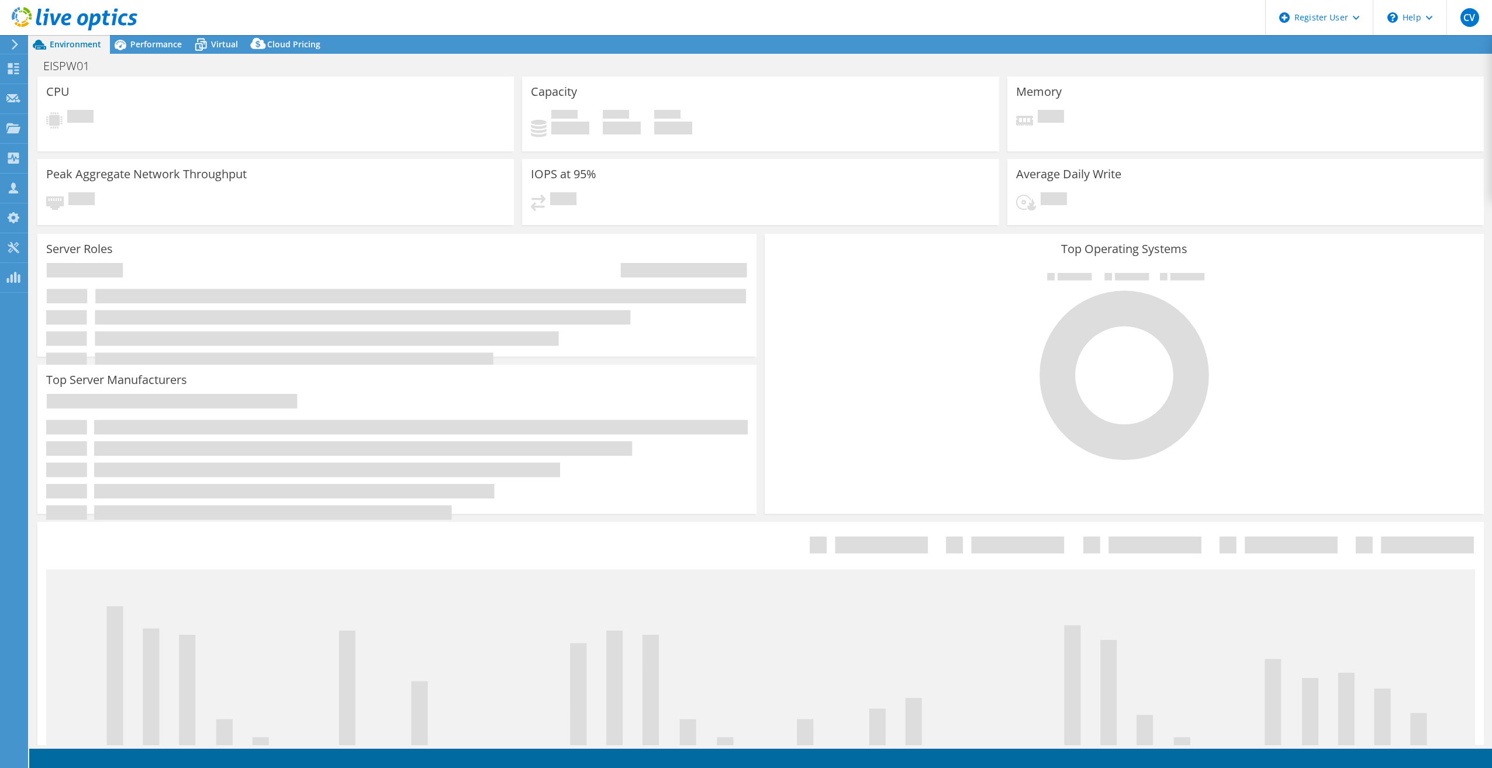
select select "USD"
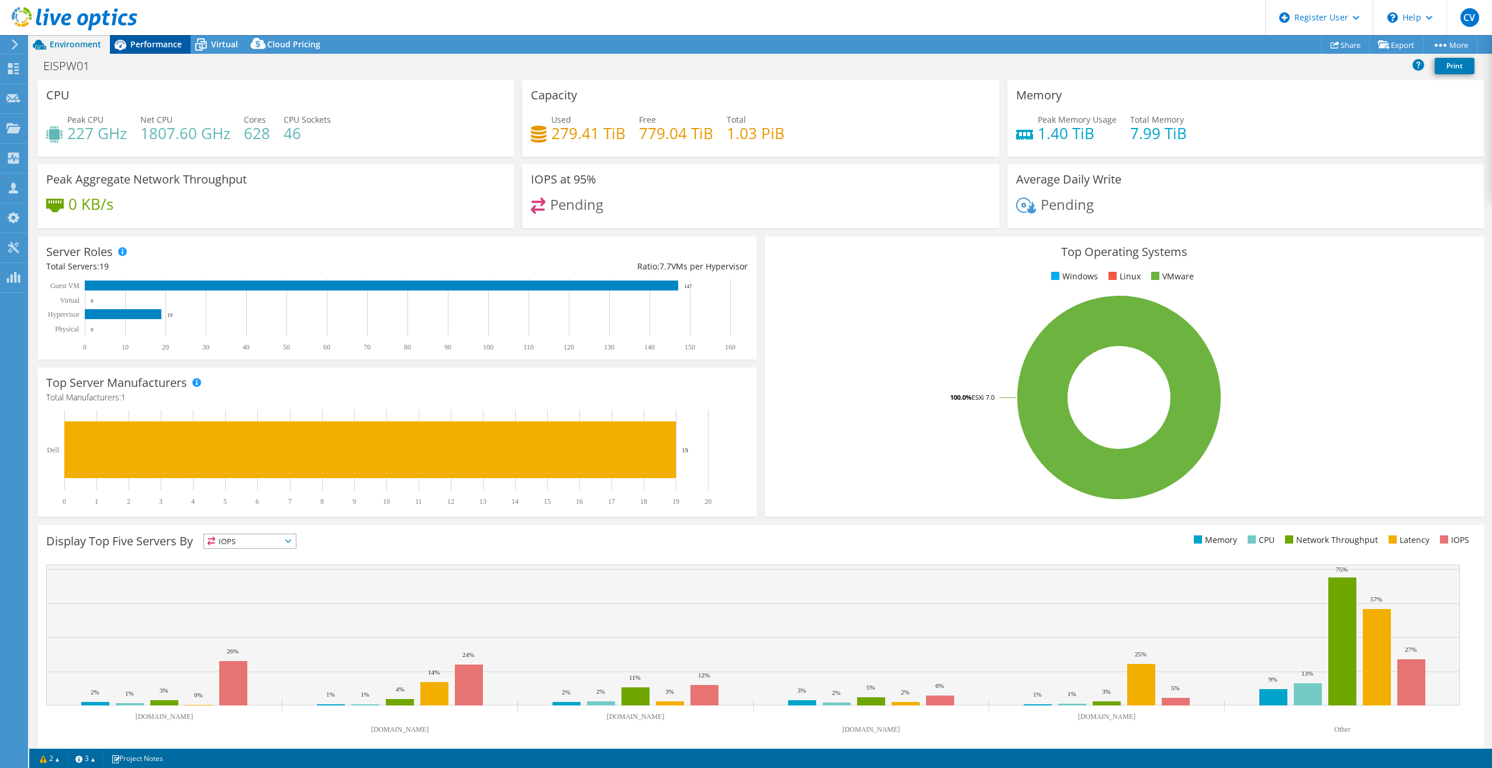
click at [146, 45] on span "Performance" at bounding box center [155, 44] width 51 height 11
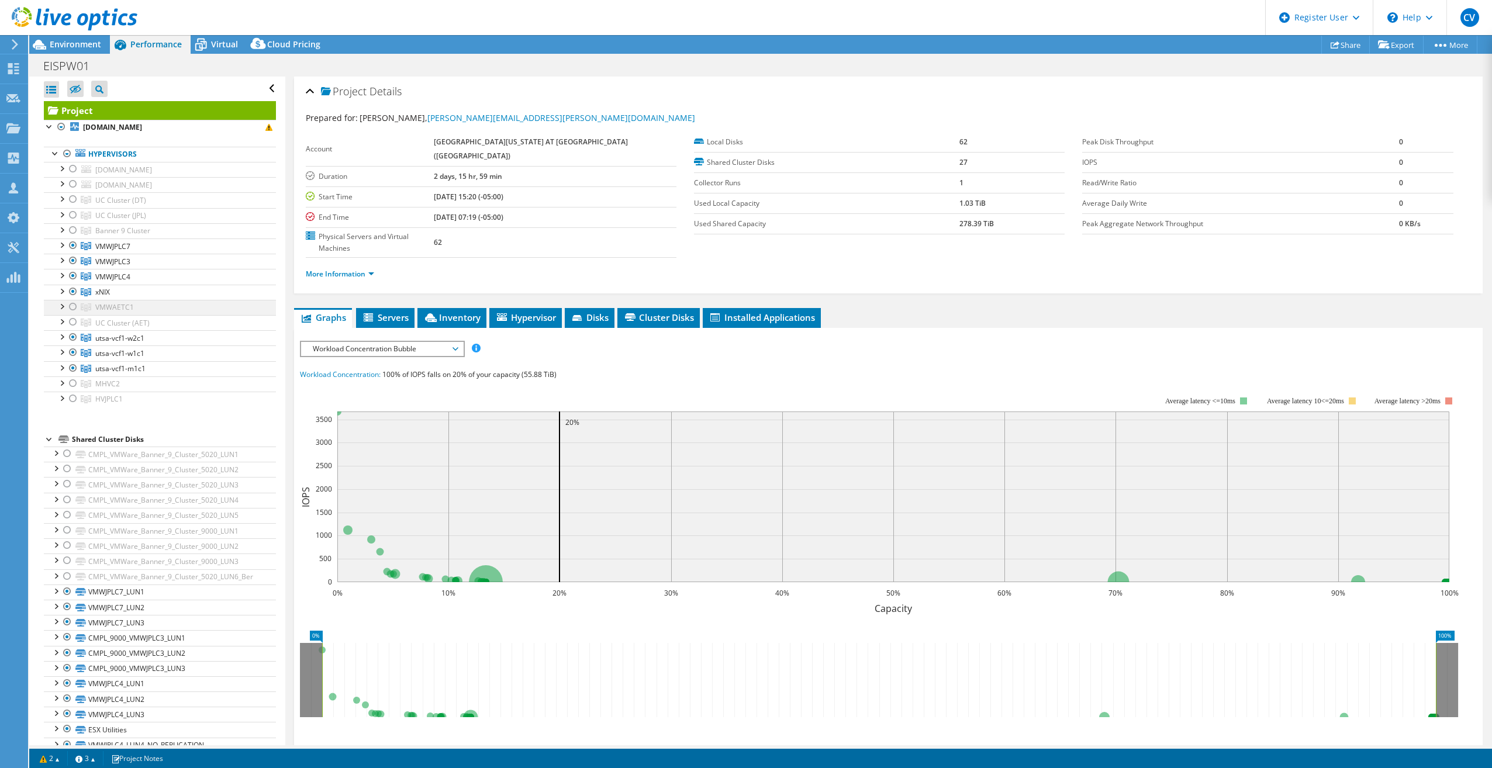
click at [74, 305] on div at bounding box center [73, 307] width 12 height 14
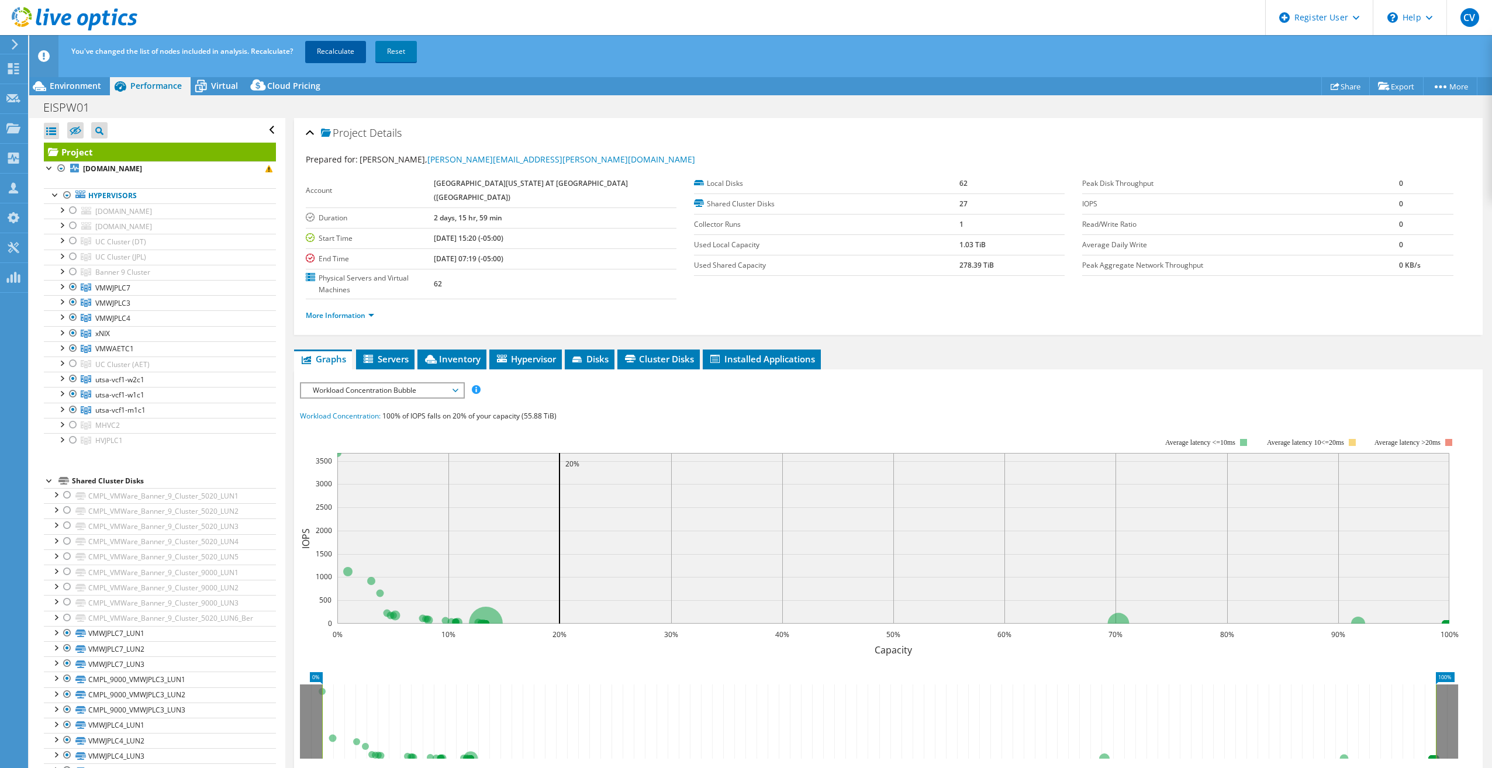
drag, startPoint x: 322, startPoint y: 50, endPoint x: 312, endPoint y: 58, distance: 12.4
click at [322, 50] on link "Recalculate" at bounding box center [335, 51] width 61 height 21
click at [78, 423] on div at bounding box center [73, 425] width 12 height 14
click at [75, 422] on div at bounding box center [73, 425] width 12 height 14
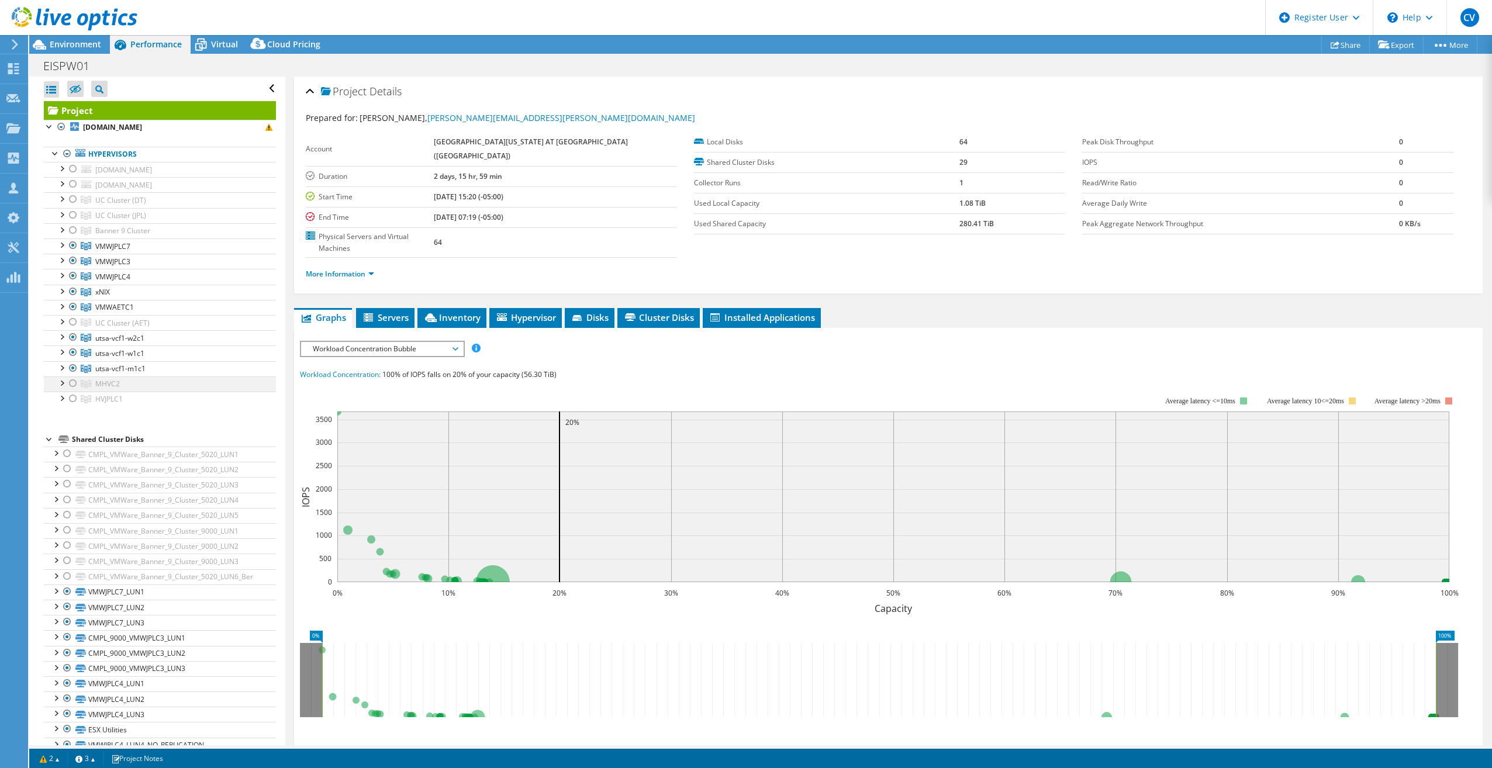
click at [75, 381] on div at bounding box center [73, 384] width 12 height 14
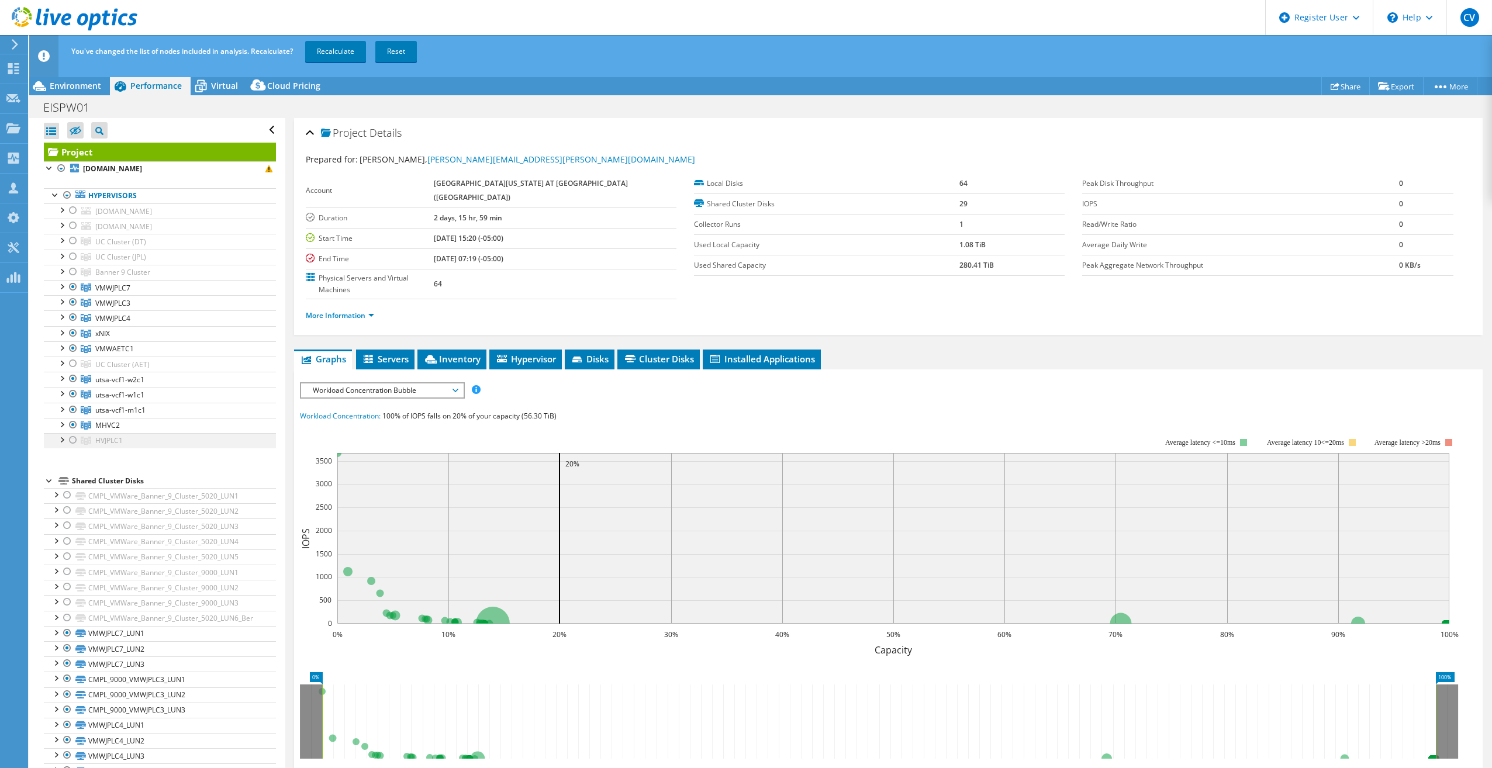
click at [75, 437] on div at bounding box center [73, 440] width 12 height 14
click at [340, 53] on link "Recalculate" at bounding box center [335, 51] width 61 height 21
